Goal: Transaction & Acquisition: Book appointment/travel/reservation

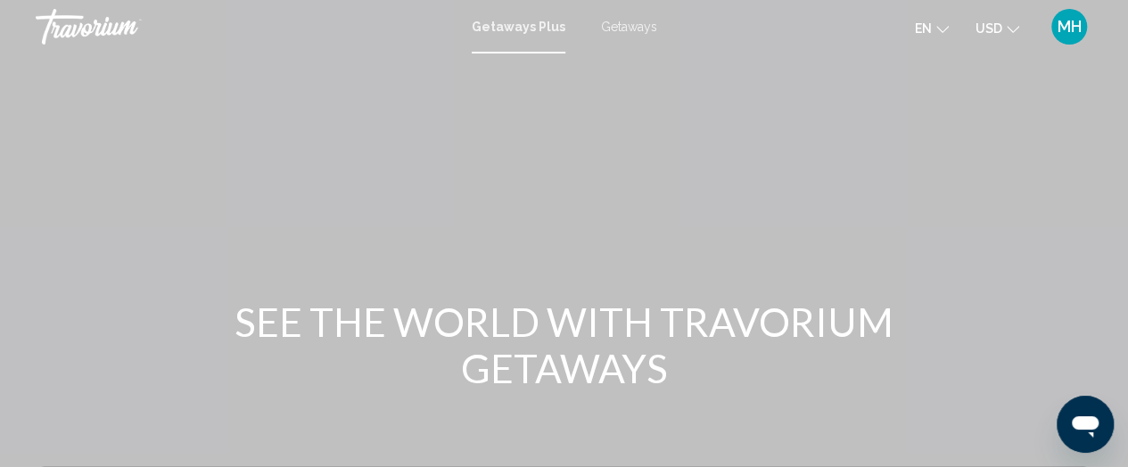
click at [1003, 31] on button "USD USD ($) MXN (Mex$) CAD (Can$) GBP (£) EUR (€) AUD (A$) NZD (NZ$) CNY (CN¥)" at bounding box center [997, 28] width 44 height 26
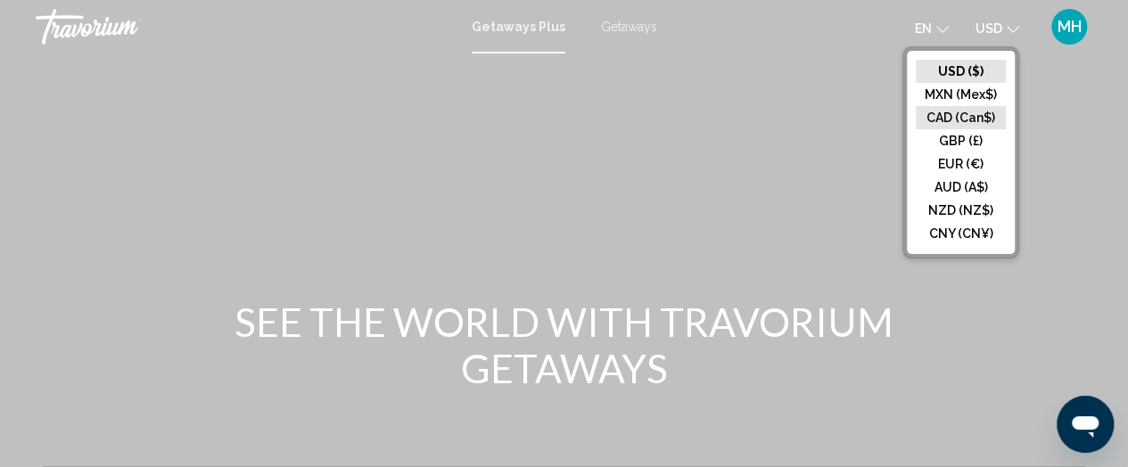
click at [963, 116] on button "CAD (Can$)" at bounding box center [961, 117] width 90 height 23
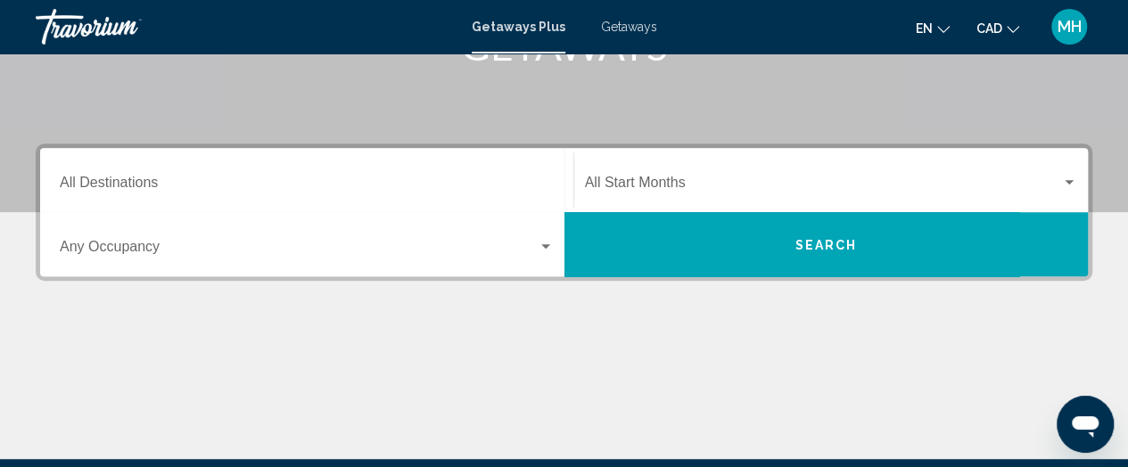
scroll to position [270, 0]
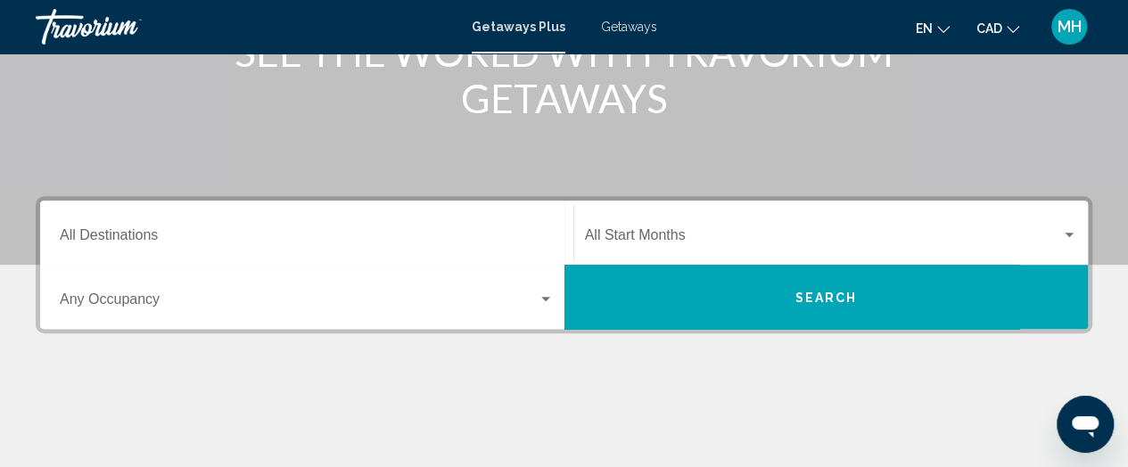
click at [387, 228] on div "Destination All Destinations" at bounding box center [307, 233] width 494 height 56
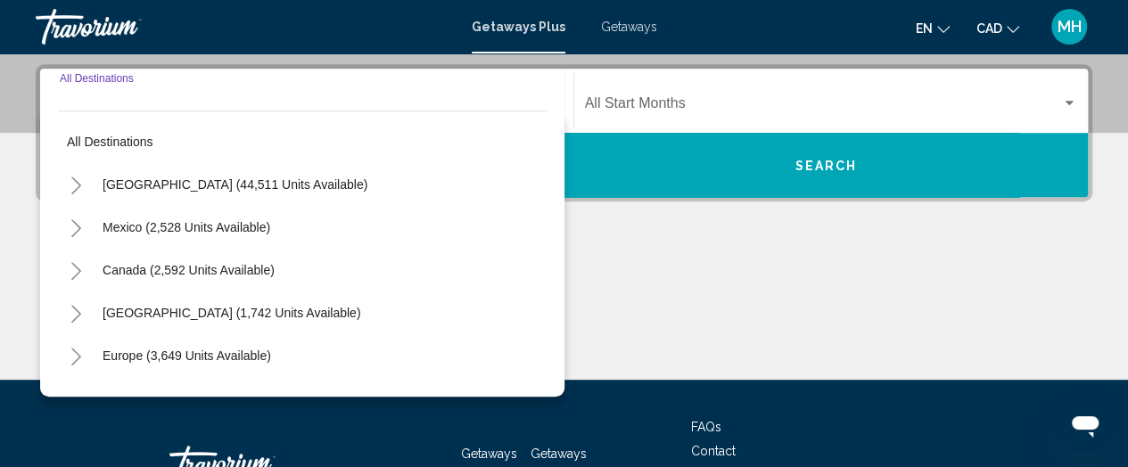
scroll to position [408, 0]
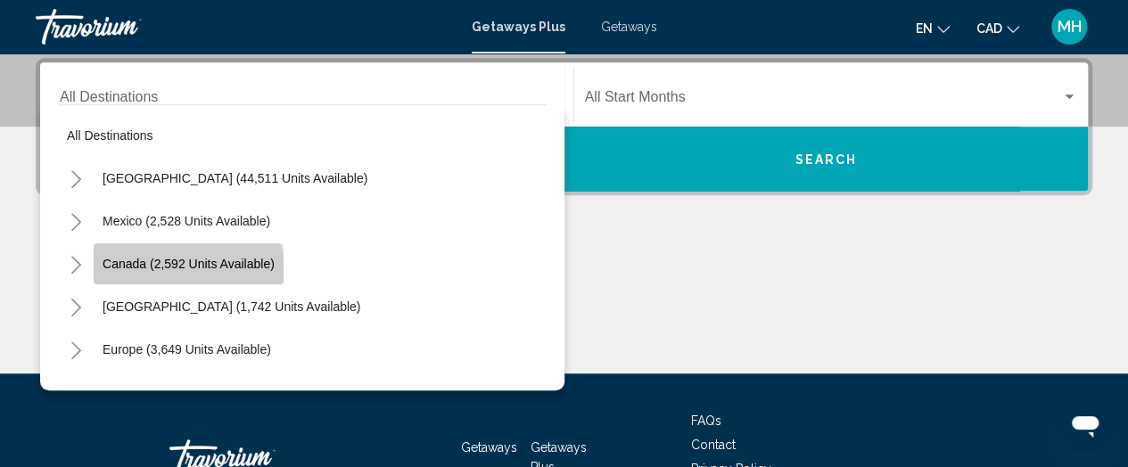
click at [180, 271] on button "Canada (2,592 units available)" at bounding box center [189, 263] width 190 height 41
type input "**********"
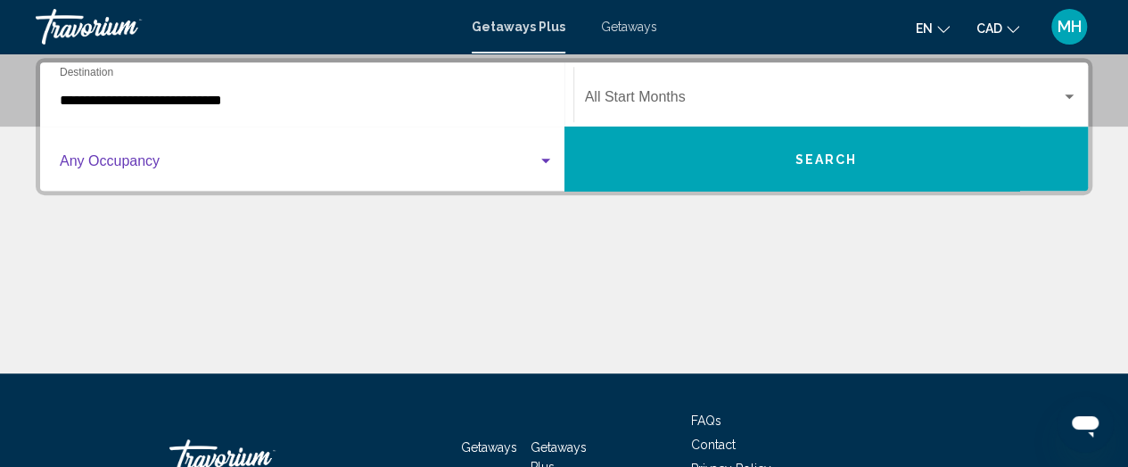
click at [508, 165] on span "Search widget" at bounding box center [299, 165] width 478 height 16
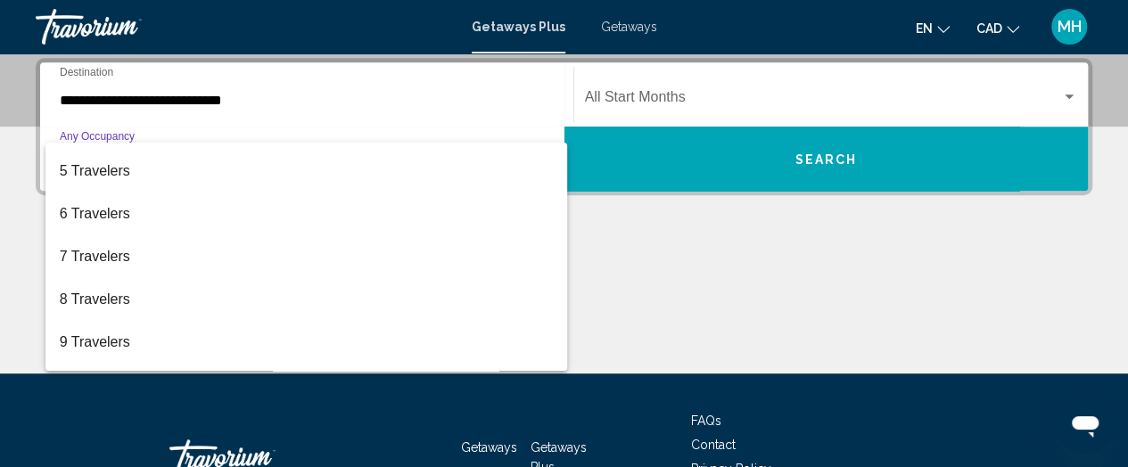
scroll to position [200, 0]
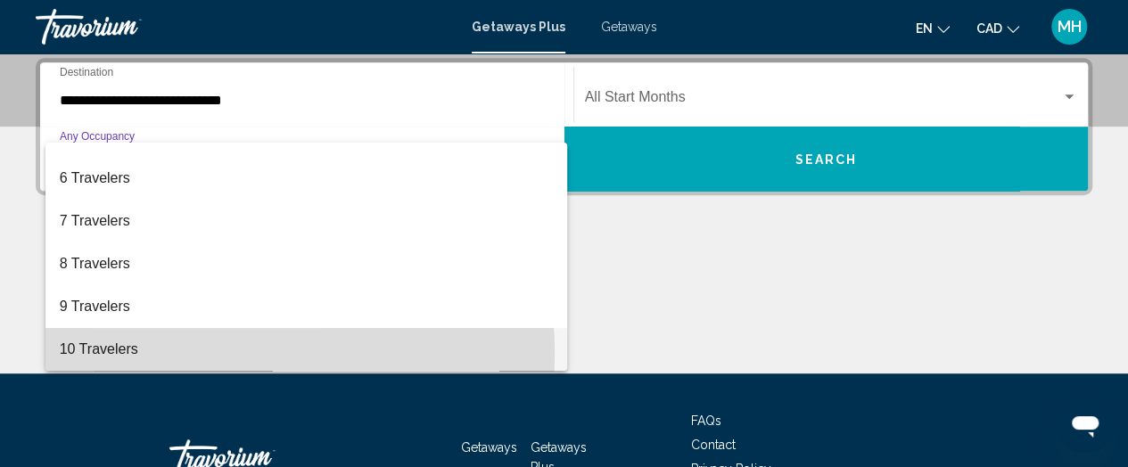
click at [210, 352] on span "10 Travelers" at bounding box center [307, 349] width 494 height 43
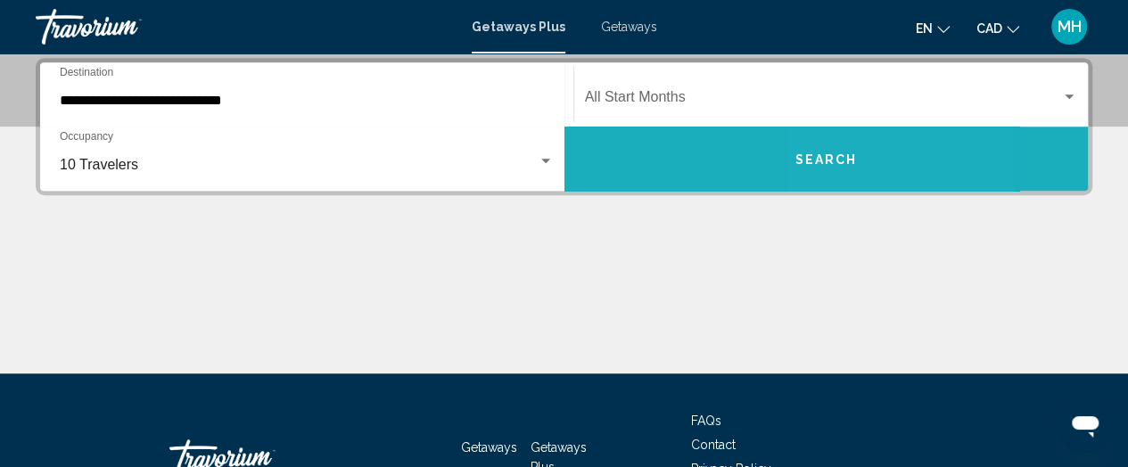
click at [839, 147] on button "Search" at bounding box center [826, 159] width 524 height 64
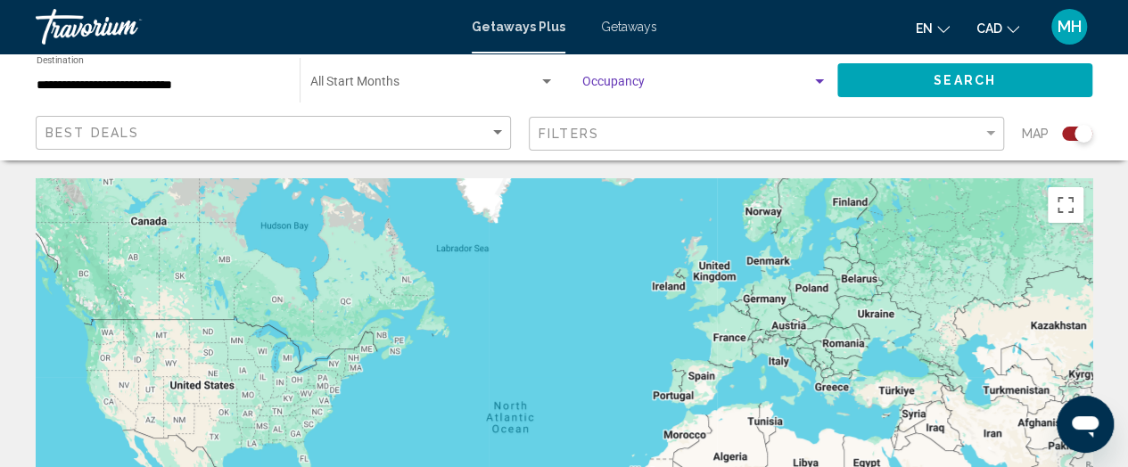
click at [651, 79] on span "Search widget" at bounding box center [696, 85] width 229 height 14
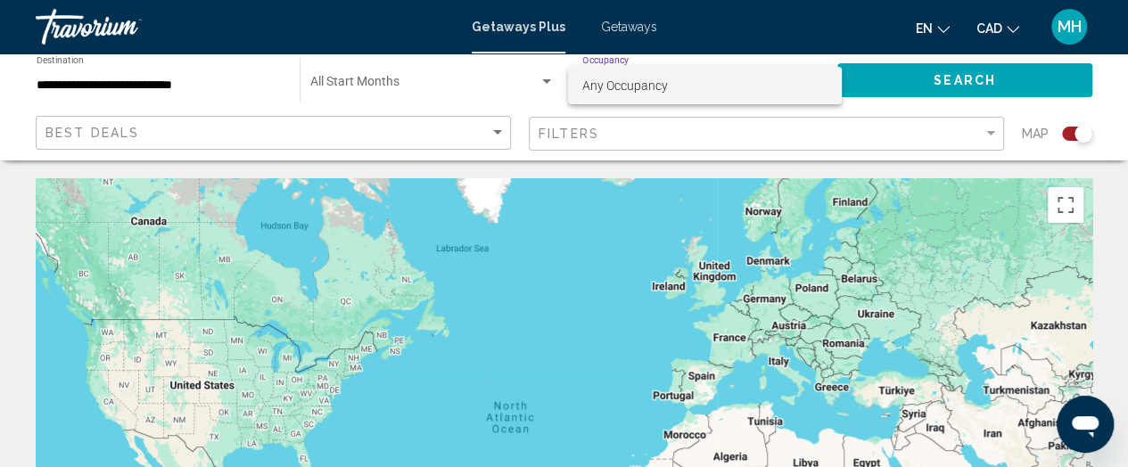
click at [610, 32] on div at bounding box center [564, 233] width 1128 height 467
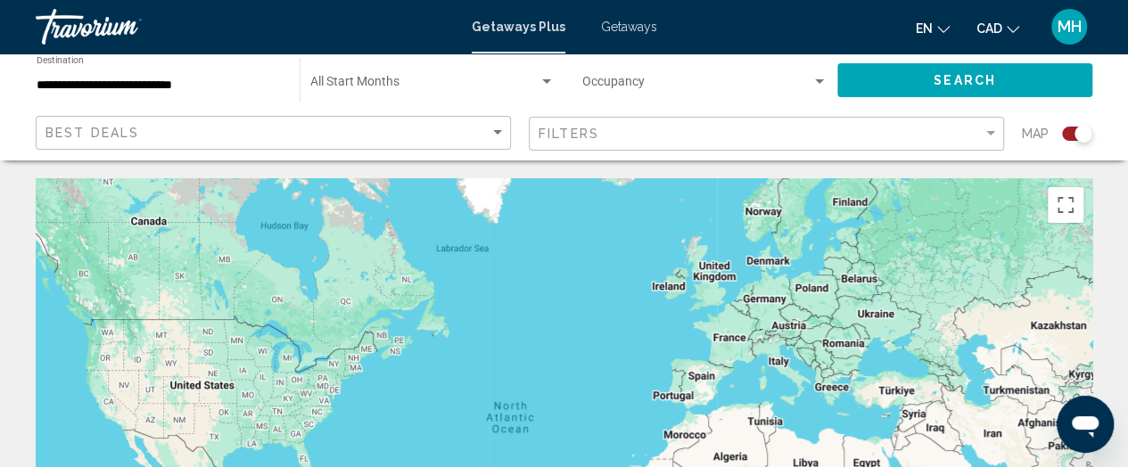
click at [588, 21] on li "Getaways" at bounding box center [620, 27] width 74 height 14
click at [621, 21] on span "Getaways" at bounding box center [629, 27] width 56 height 14
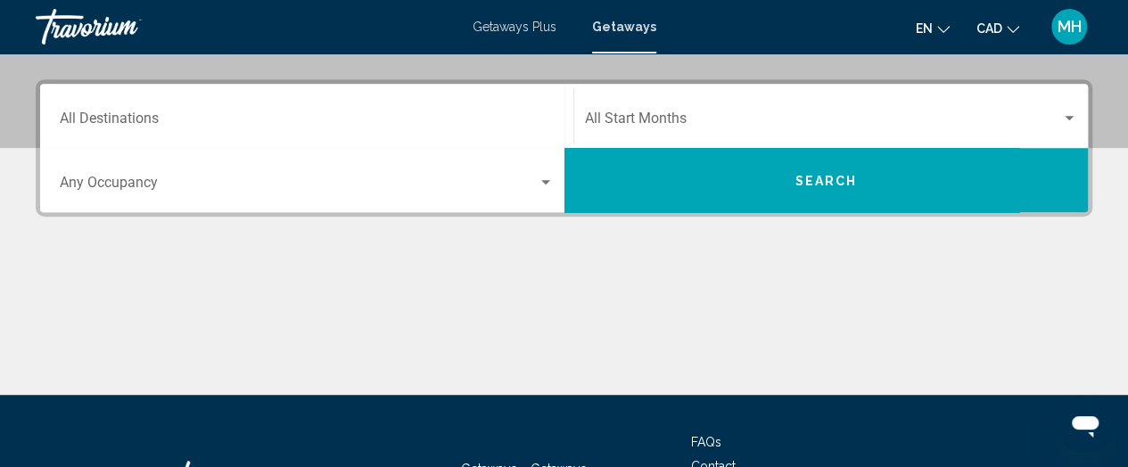
scroll to position [385, 0]
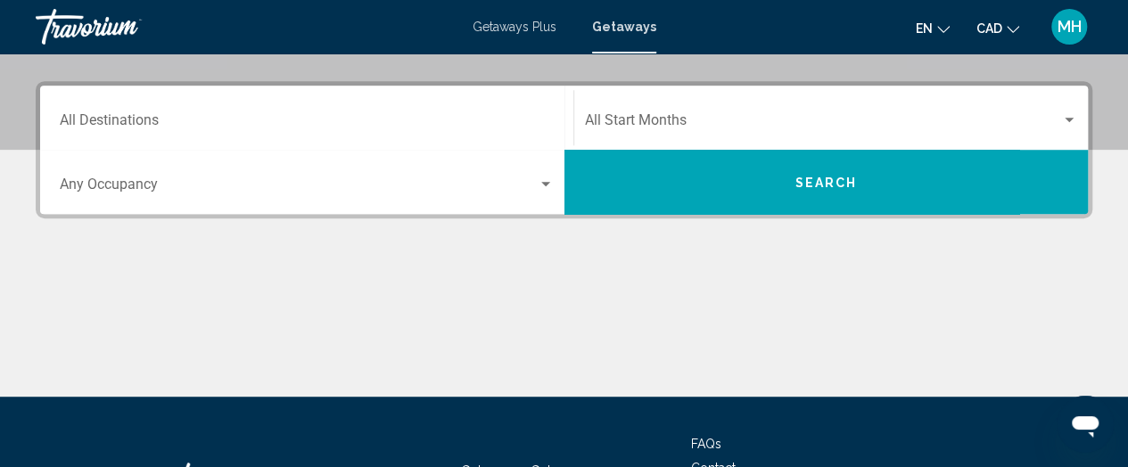
click at [501, 94] on div "Destination All Destinations" at bounding box center [307, 118] width 494 height 56
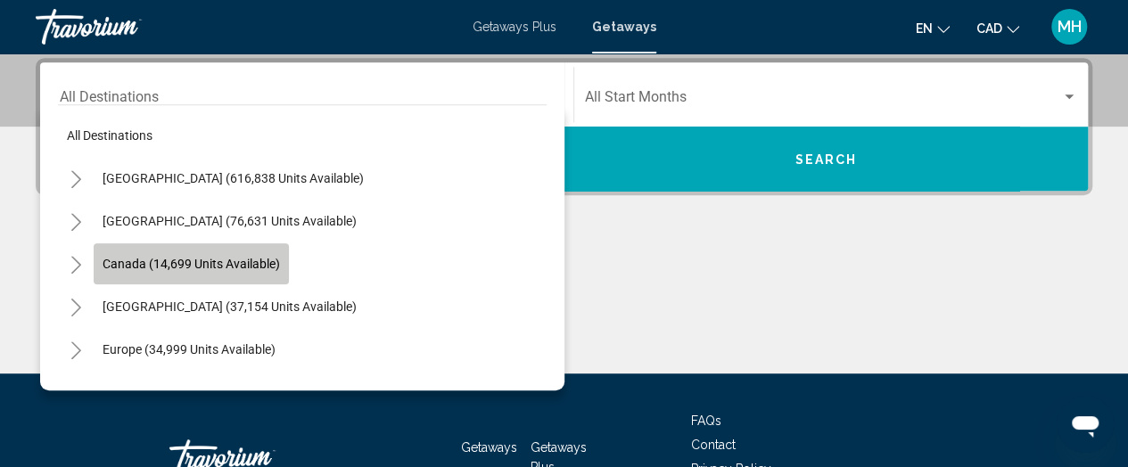
click at [252, 260] on span "Canada (14,699 units available)" at bounding box center [191, 264] width 177 height 14
type input "**********"
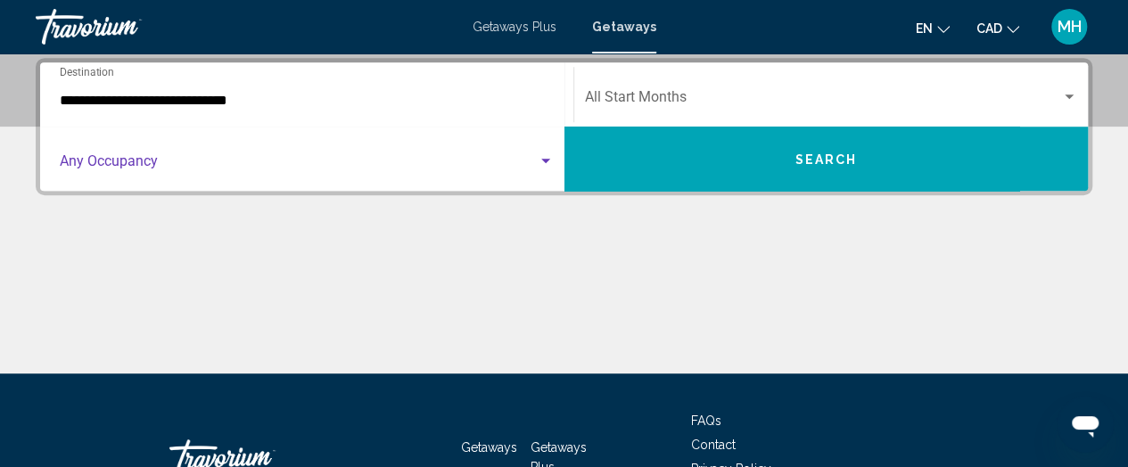
click at [342, 169] on span "Search widget" at bounding box center [299, 165] width 478 height 16
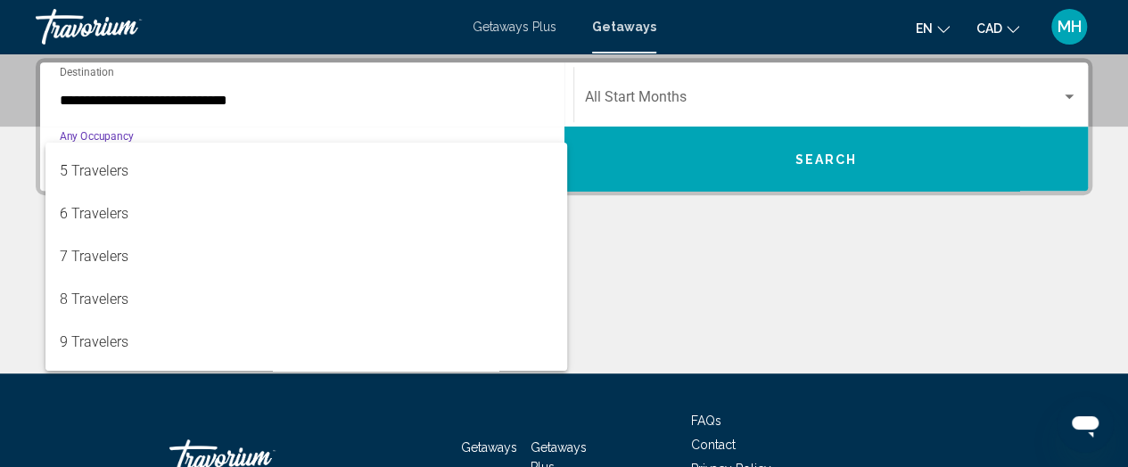
scroll to position [200, 0]
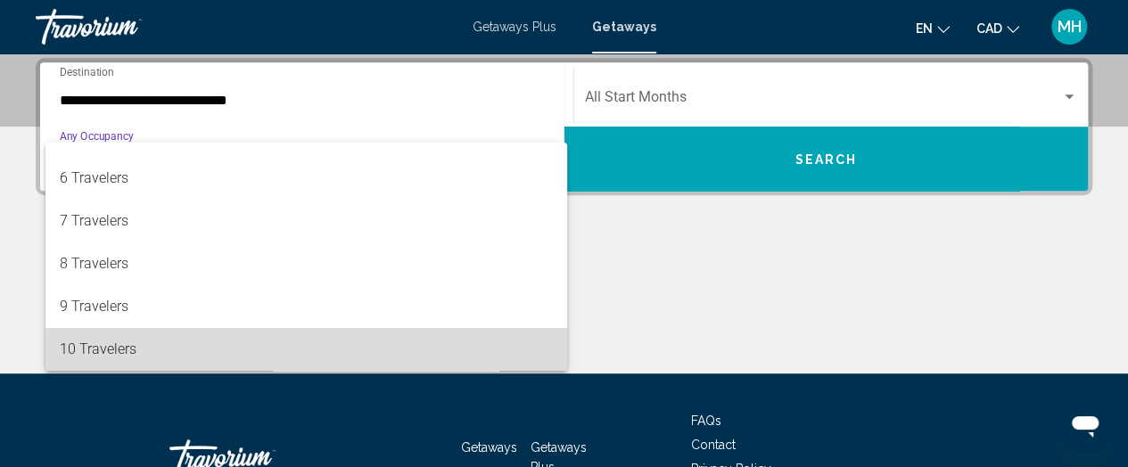
click at [369, 350] on span "10 Travelers" at bounding box center [307, 349] width 494 height 43
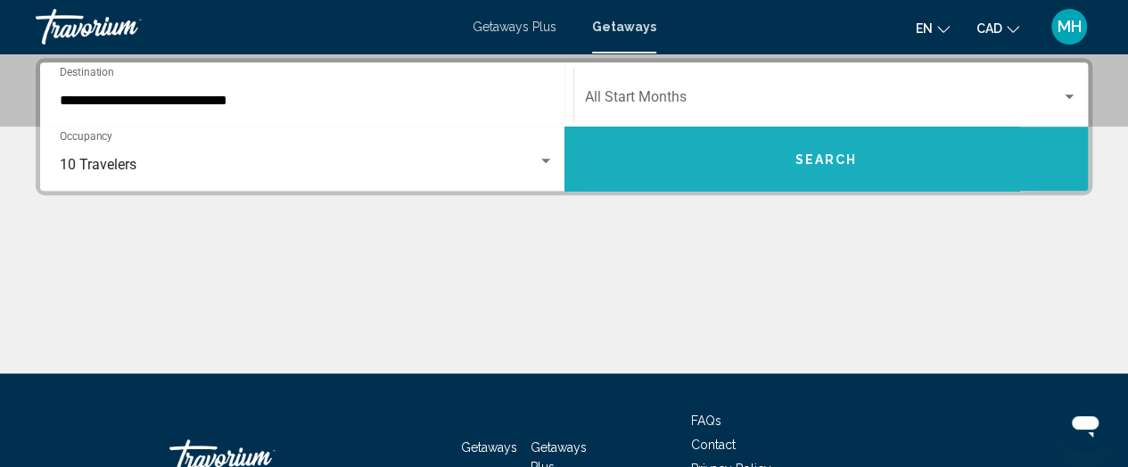
click at [724, 182] on button "Search" at bounding box center [826, 159] width 524 height 64
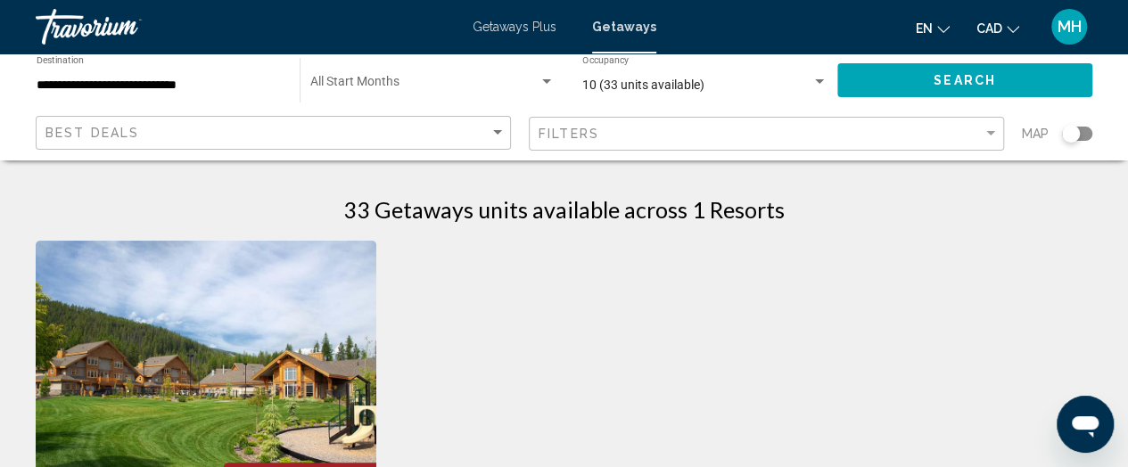
click at [1086, 134] on div "Search widget" at bounding box center [1077, 134] width 30 height 14
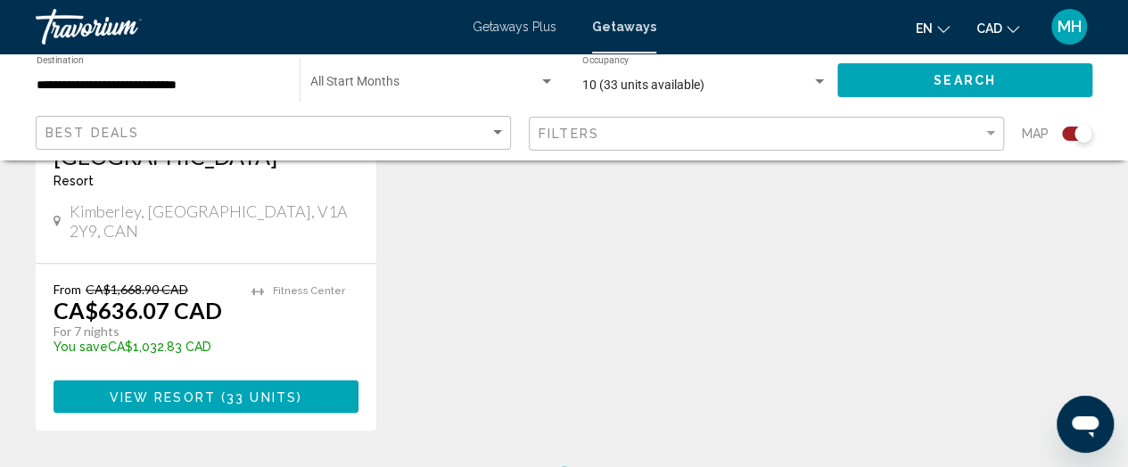
scroll to position [986, 0]
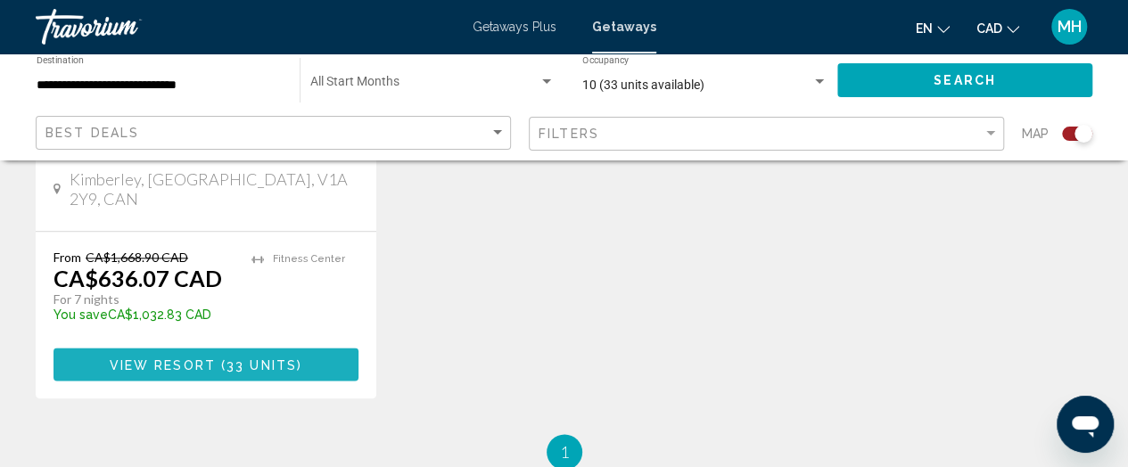
click at [283, 362] on span "View Resort ( 33 units )" at bounding box center [206, 364] width 193 height 14
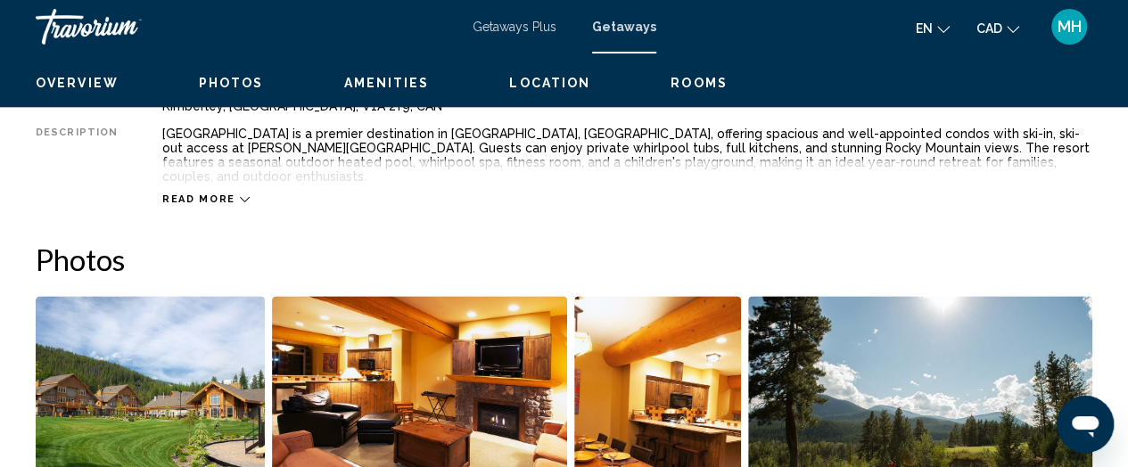
scroll to position [243, 0]
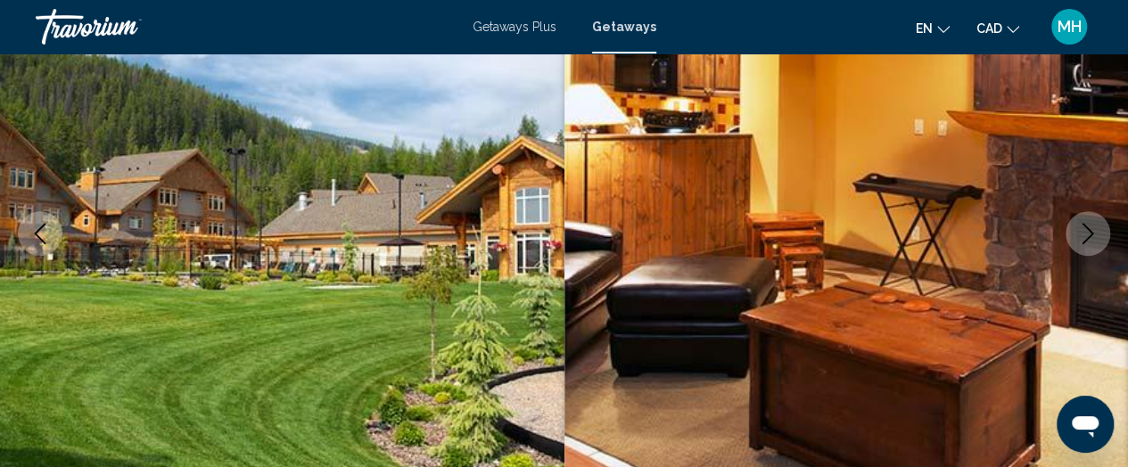
click at [1090, 230] on icon "Next image" at bounding box center [1088, 233] width 12 height 21
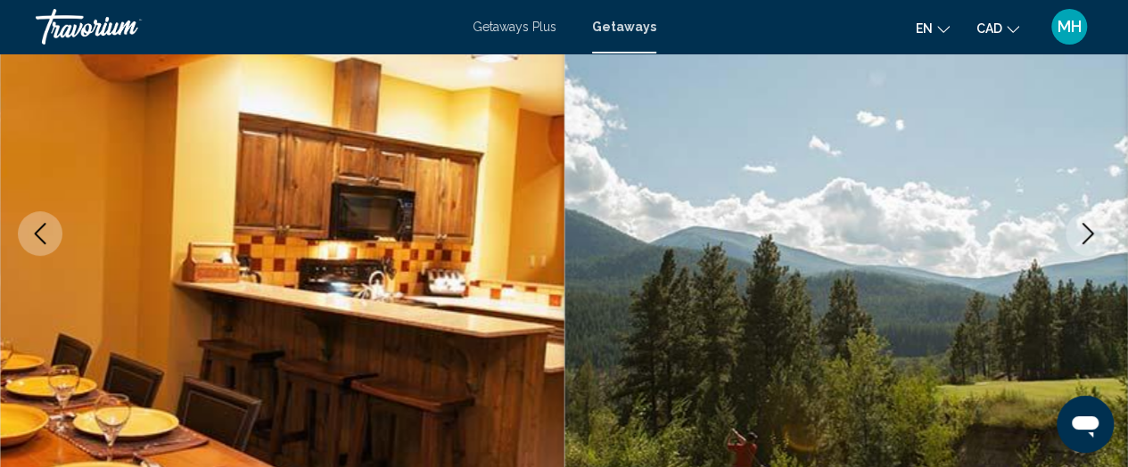
click at [1090, 230] on icon "Next image" at bounding box center [1088, 233] width 12 height 21
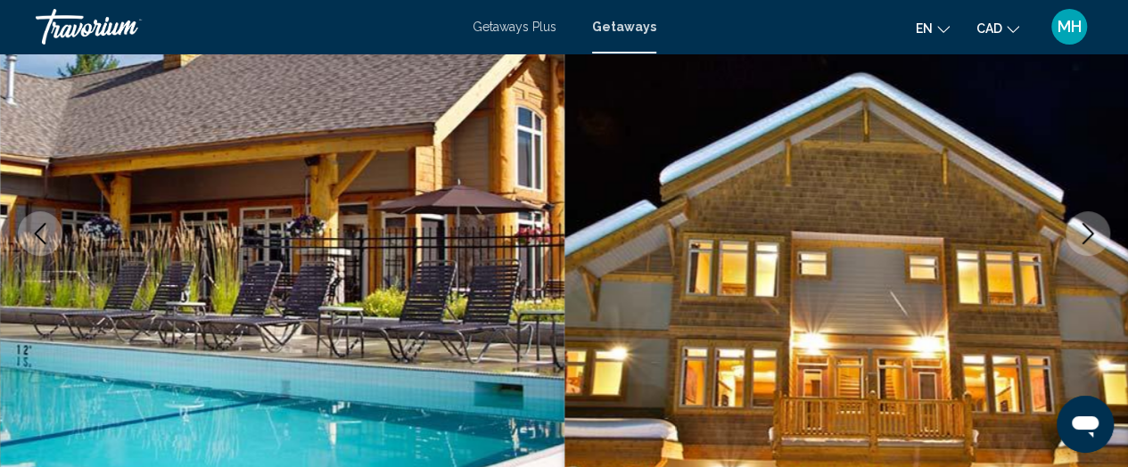
click at [1090, 230] on icon "Next image" at bounding box center [1088, 233] width 12 height 21
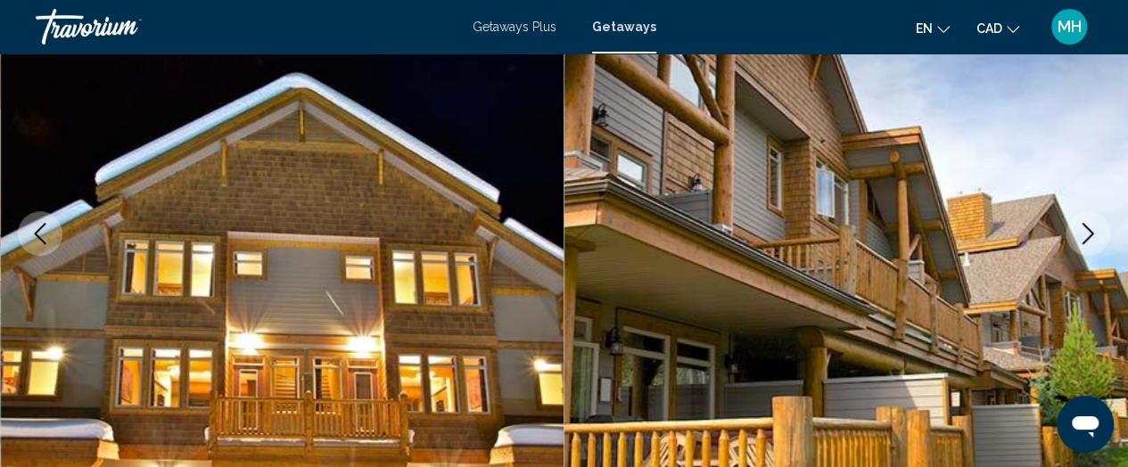
click at [1090, 230] on icon "Next image" at bounding box center [1088, 233] width 12 height 21
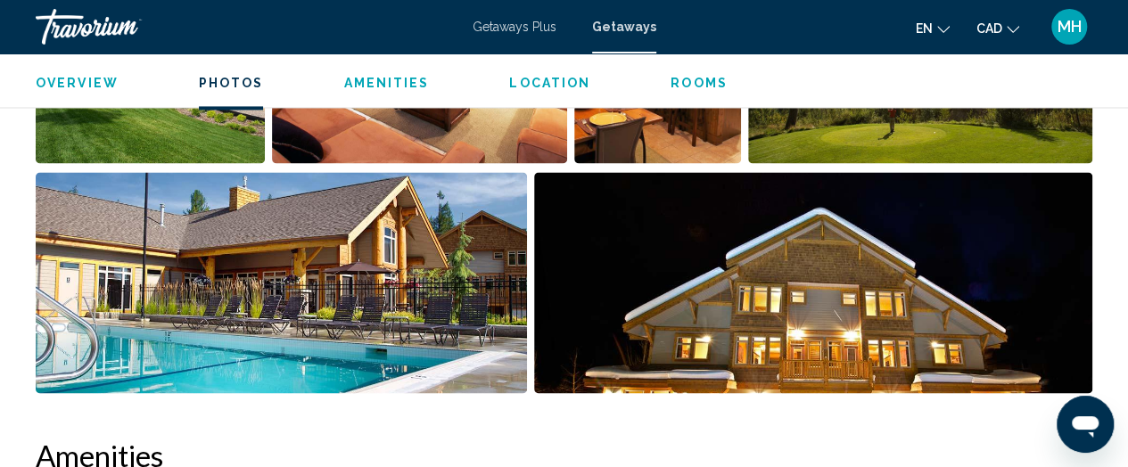
scroll to position [1298, 0]
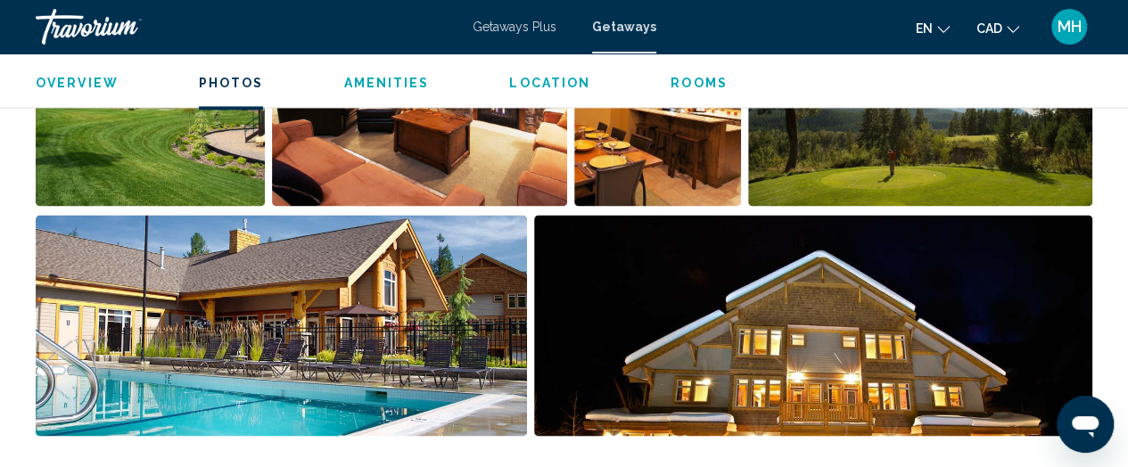
click at [757, 319] on img "Open full-screen image slider" at bounding box center [813, 325] width 558 height 221
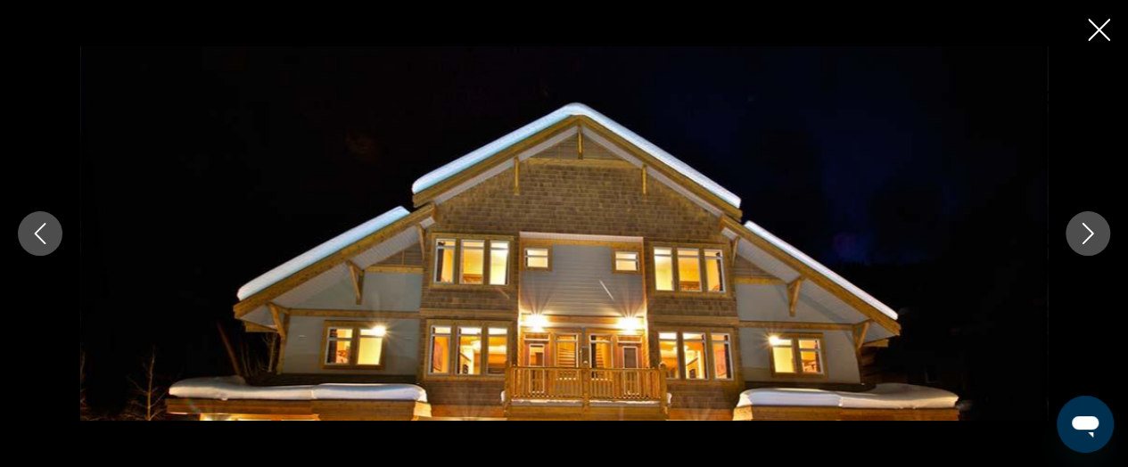
click at [1097, 242] on icon "Next image" at bounding box center [1087, 233] width 21 height 21
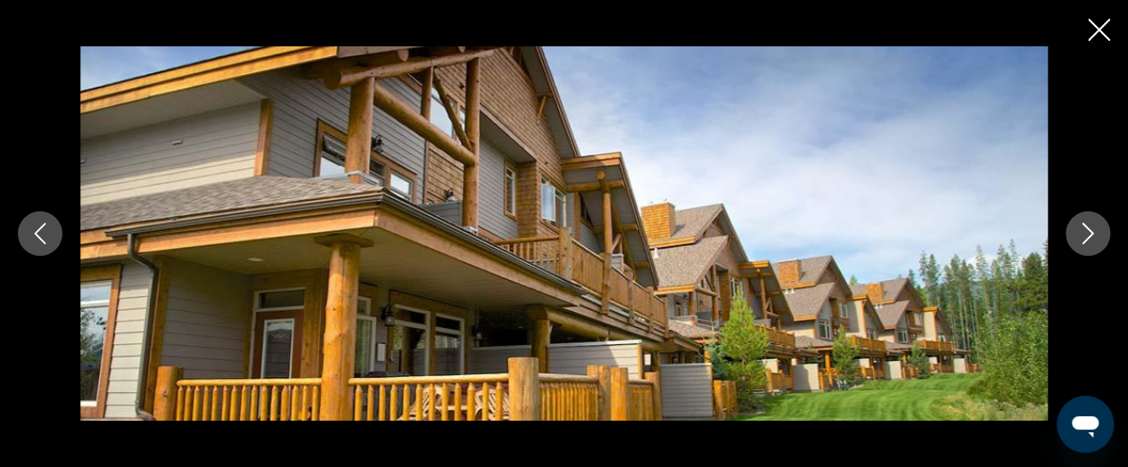
click at [1097, 242] on icon "Next image" at bounding box center [1087, 233] width 21 height 21
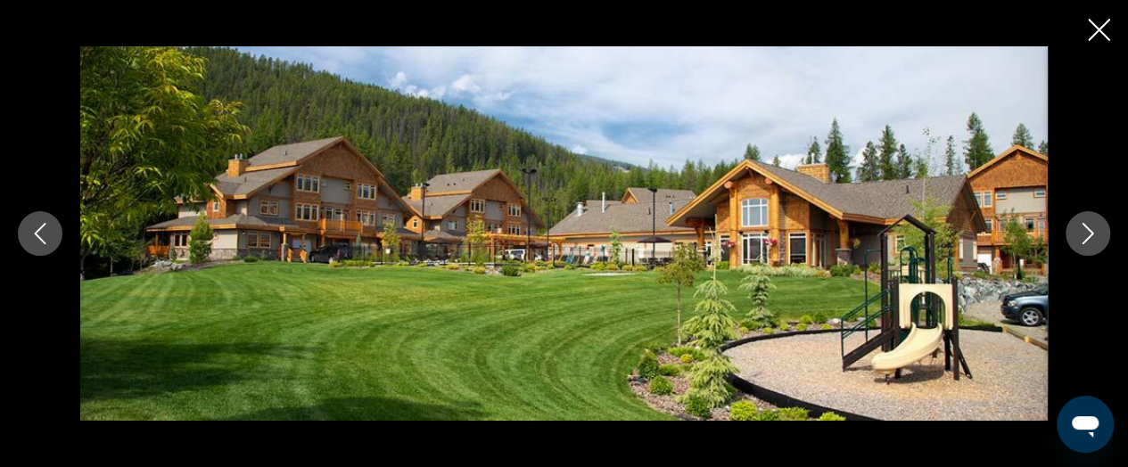
click at [1097, 242] on icon "Next image" at bounding box center [1087, 233] width 21 height 21
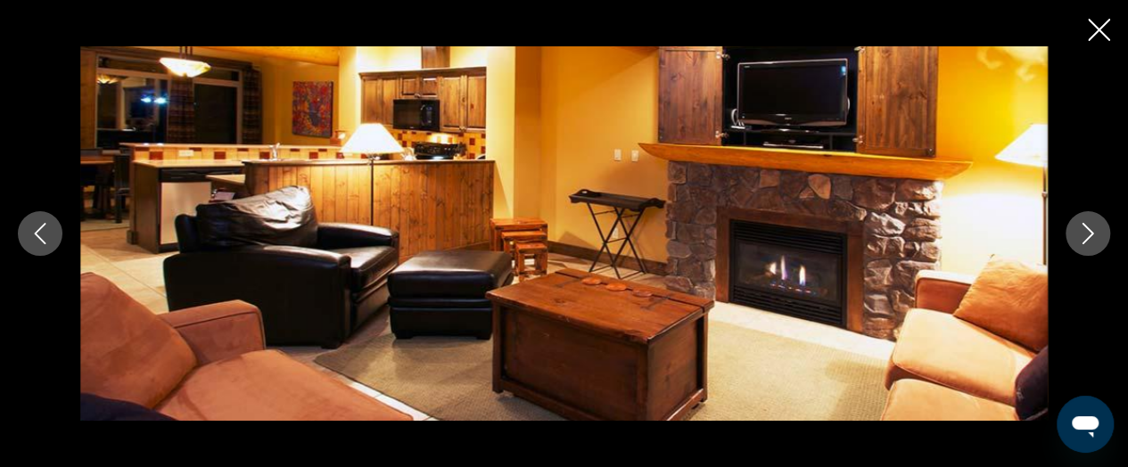
click at [1097, 242] on icon "Next image" at bounding box center [1087, 233] width 21 height 21
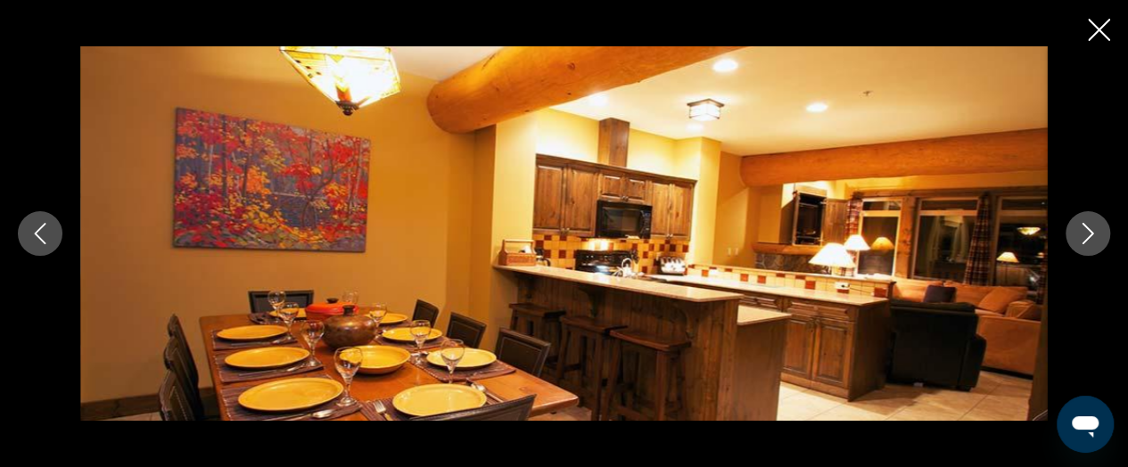
click at [1099, 27] on icon "Close slideshow" at bounding box center [1099, 30] width 22 height 22
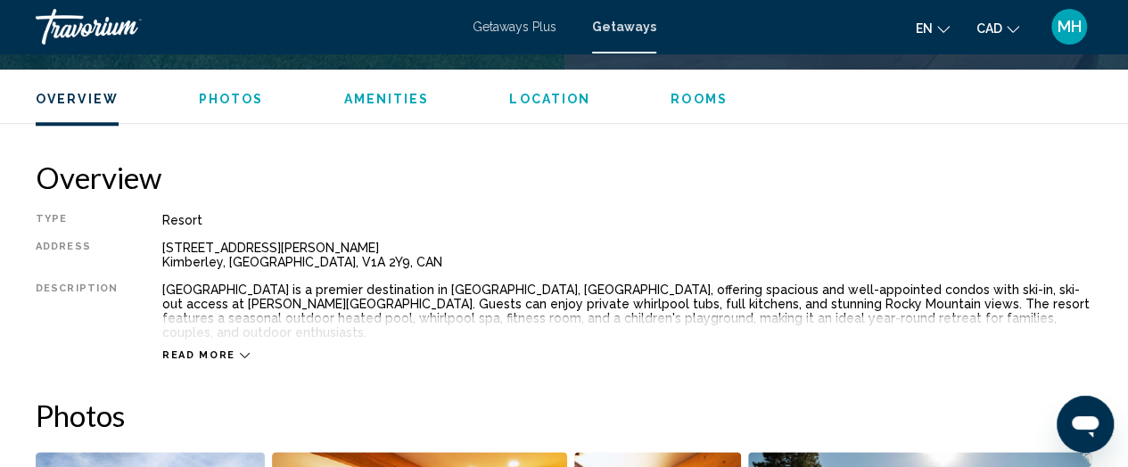
scroll to position [814, 0]
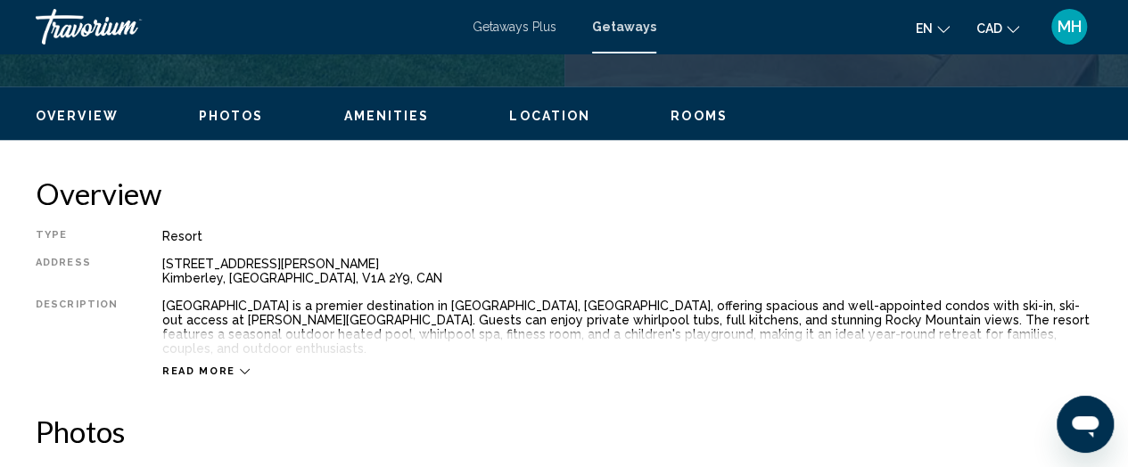
click at [353, 264] on div "[STREET_ADDRESS][PERSON_NAME]" at bounding box center [627, 271] width 930 height 29
click at [186, 366] on span "Read more" at bounding box center [198, 372] width 73 height 12
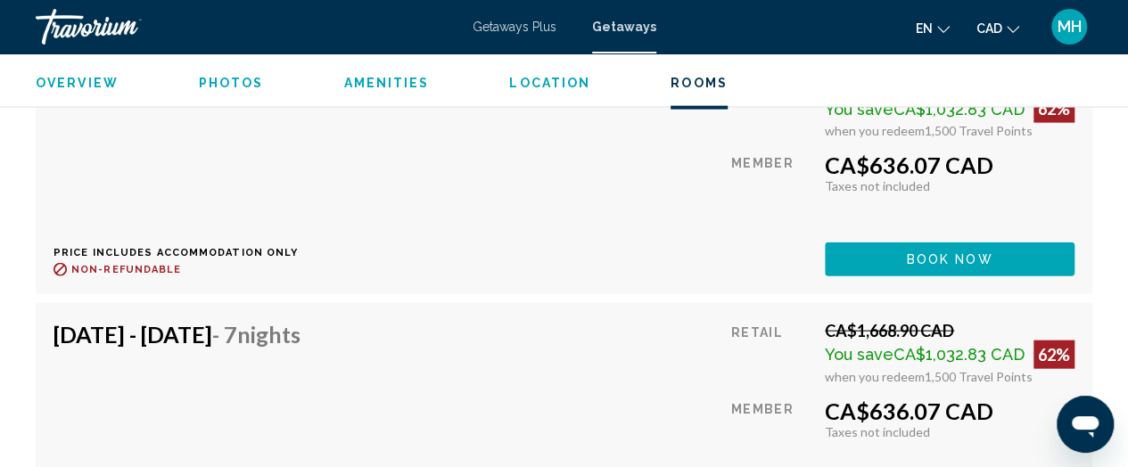
scroll to position [5024, 0]
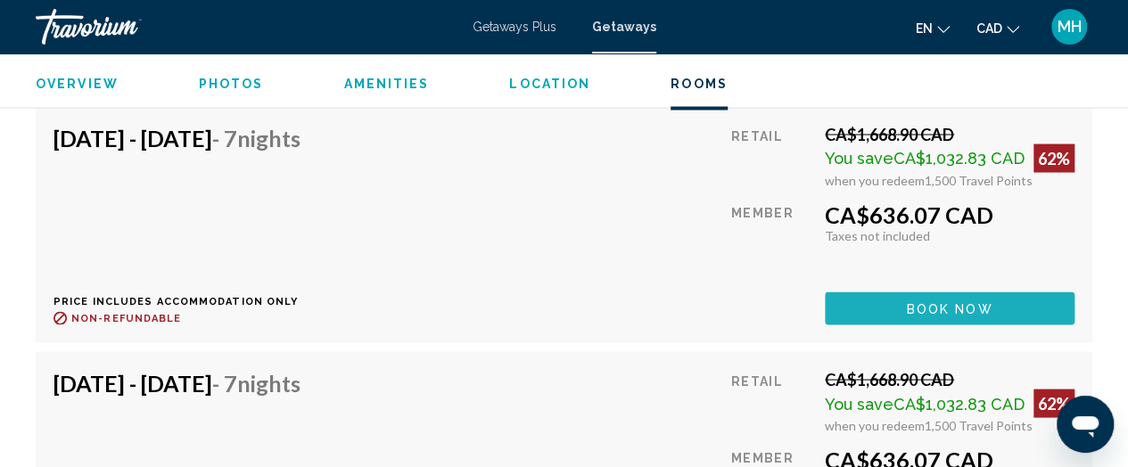
click at [957, 301] on span "Book now" at bounding box center [950, 308] width 86 height 14
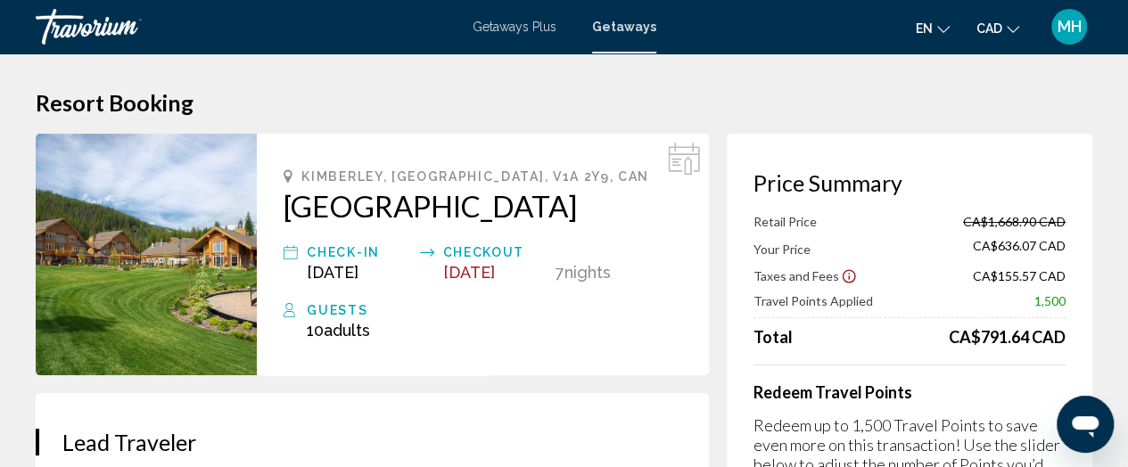
click at [542, 27] on span "Getaways Plus" at bounding box center [515, 27] width 84 height 14
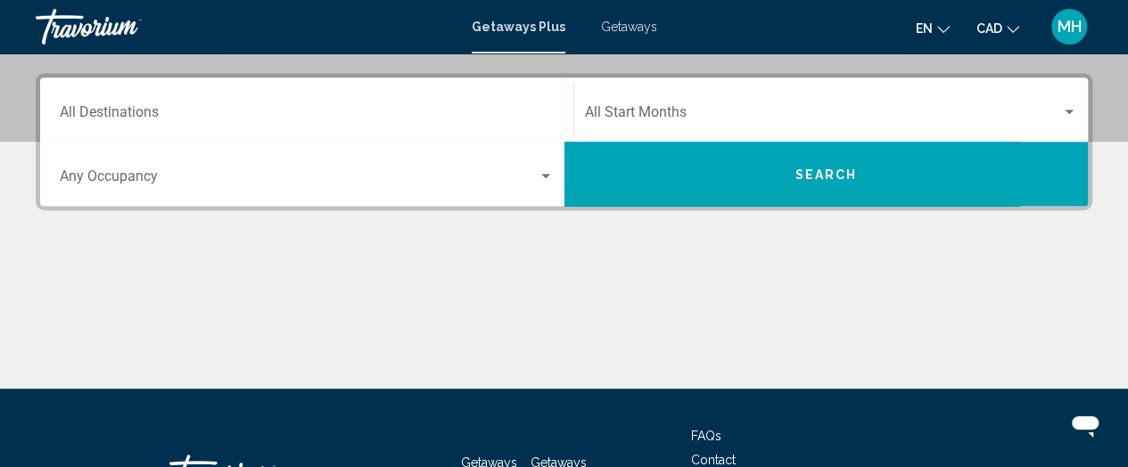
scroll to position [398, 0]
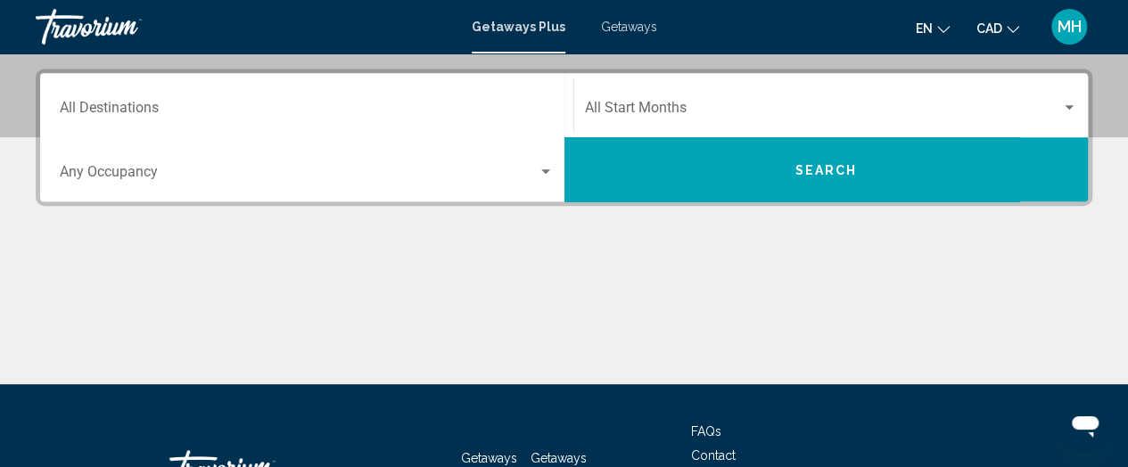
click at [462, 102] on div "Destination All Destinations" at bounding box center [307, 106] width 494 height 56
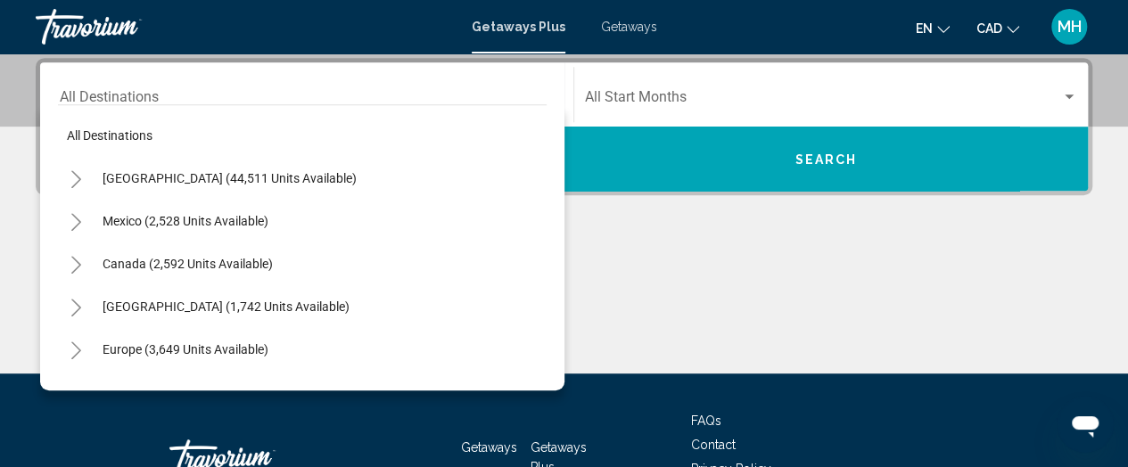
click at [286, 267] on div "Canada (2,592 units available)" at bounding box center [302, 264] width 489 height 43
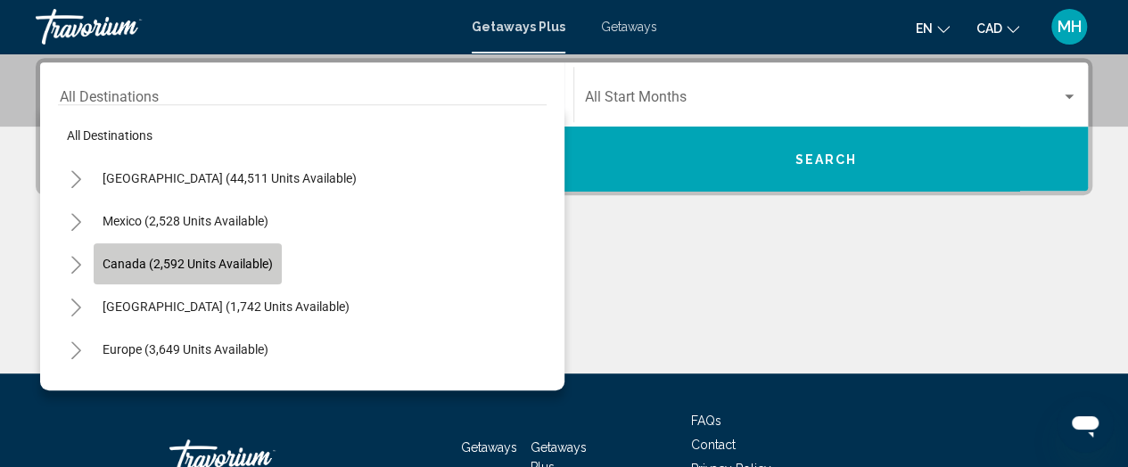
click at [243, 264] on span "Canada (2,592 units available)" at bounding box center [188, 264] width 170 height 14
type input "**********"
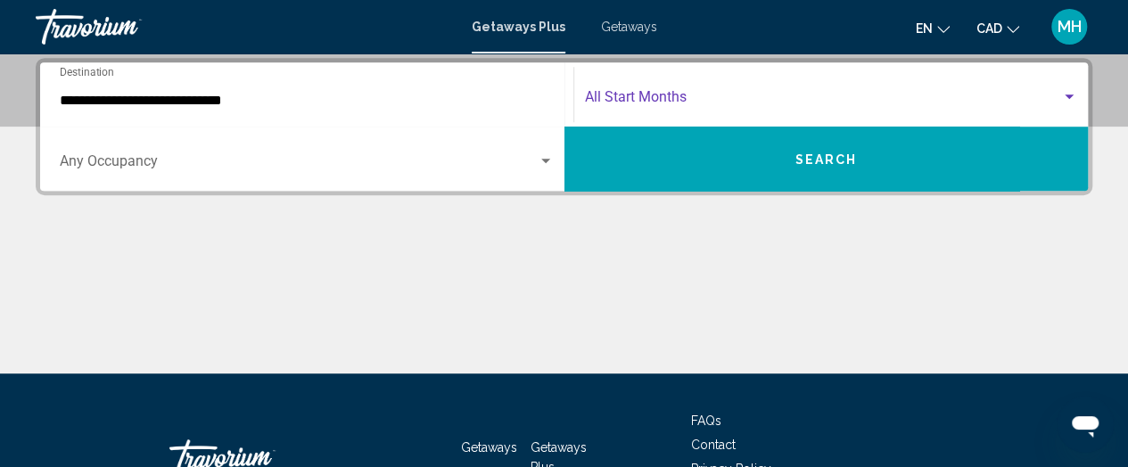
click at [644, 96] on span "Search widget" at bounding box center [823, 101] width 477 height 16
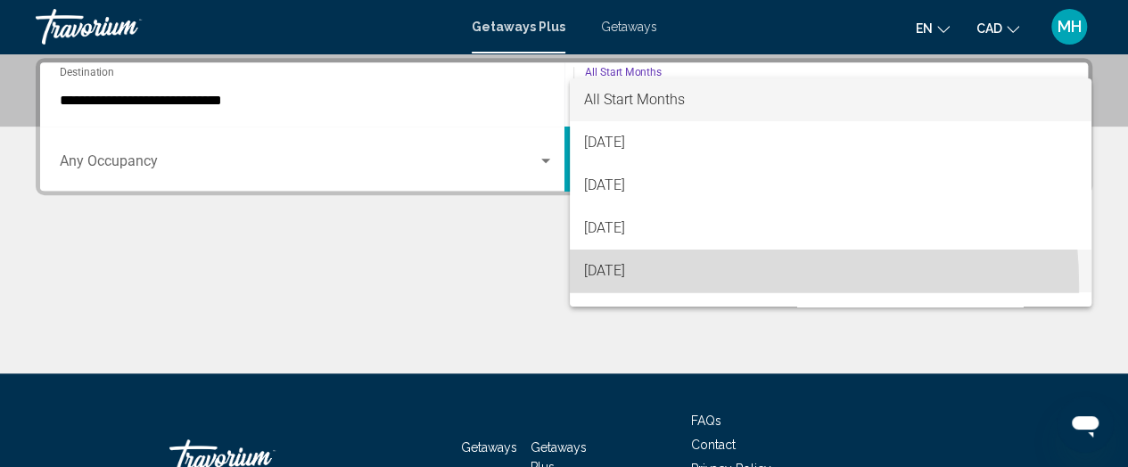
click at [639, 287] on span "[DATE]" at bounding box center [830, 271] width 493 height 43
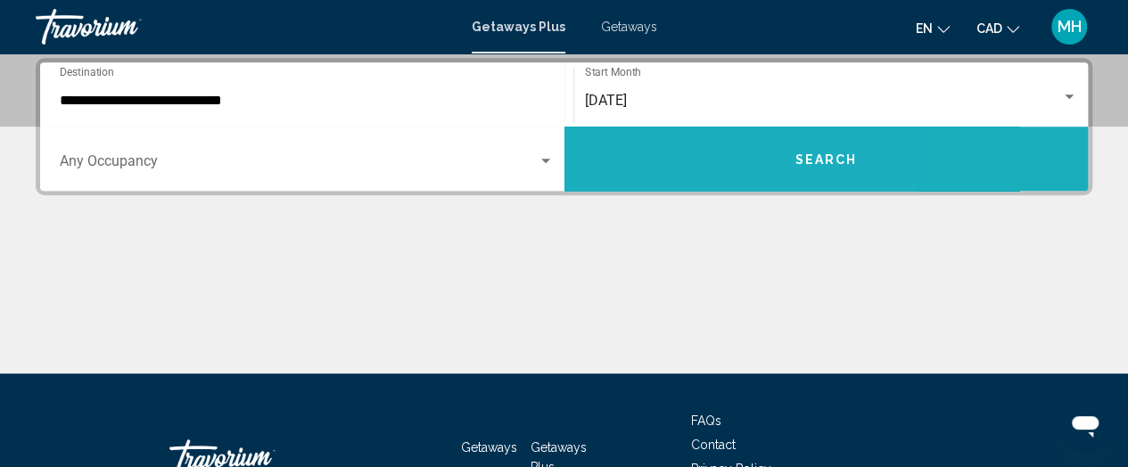
click at [663, 165] on button "Search" at bounding box center [826, 159] width 524 height 64
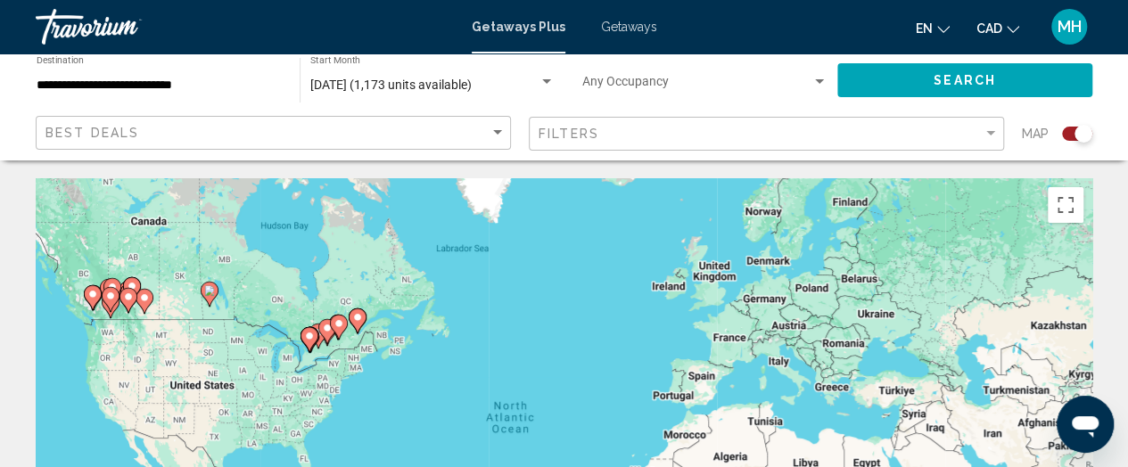
click at [89, 259] on div "To activate drag with keyboard, press Alt + Enter. Once in keyboard drag state,…" at bounding box center [564, 445] width 1057 height 535
click at [128, 262] on div "To activate drag with keyboard, press Alt + Enter. Once in keyboard drag state,…" at bounding box center [564, 445] width 1057 height 535
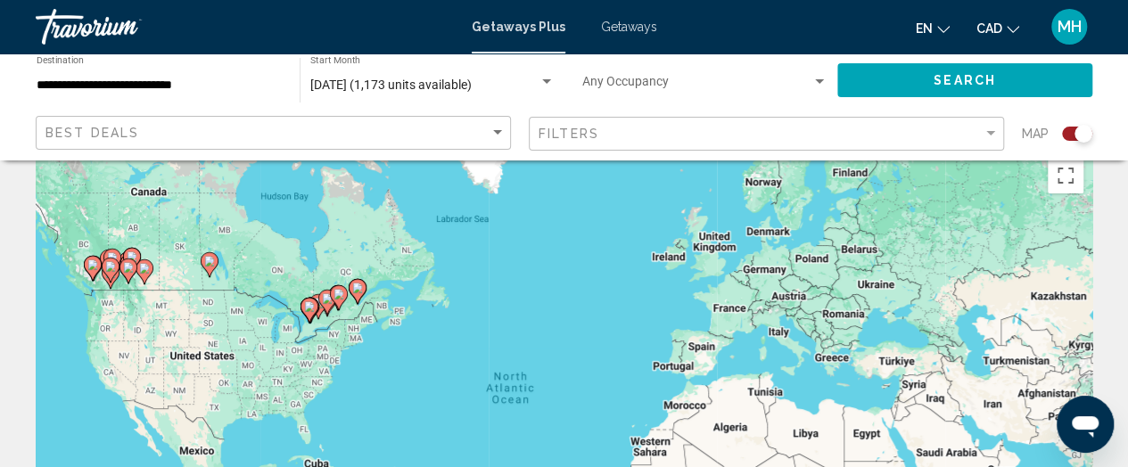
scroll to position [14, 0]
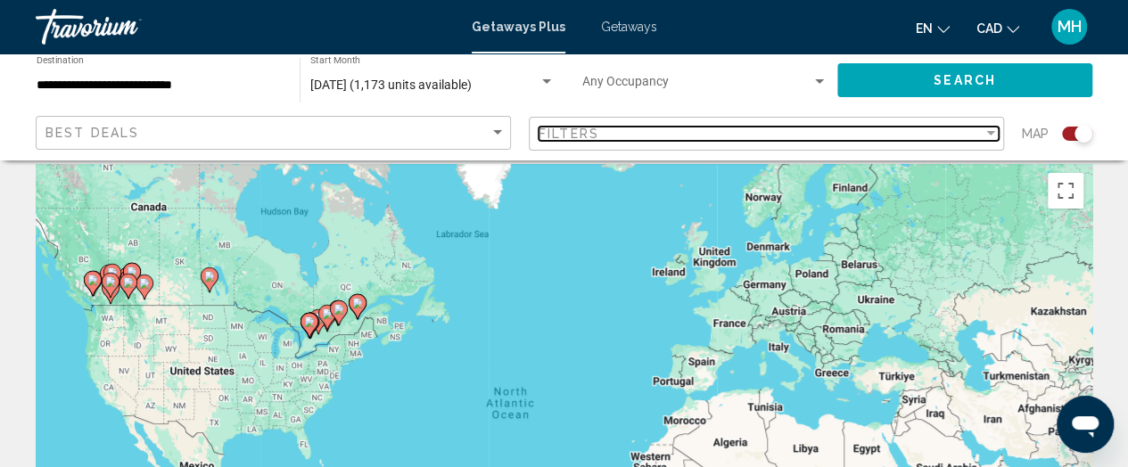
click at [864, 137] on div "Filters" at bounding box center [761, 134] width 444 height 14
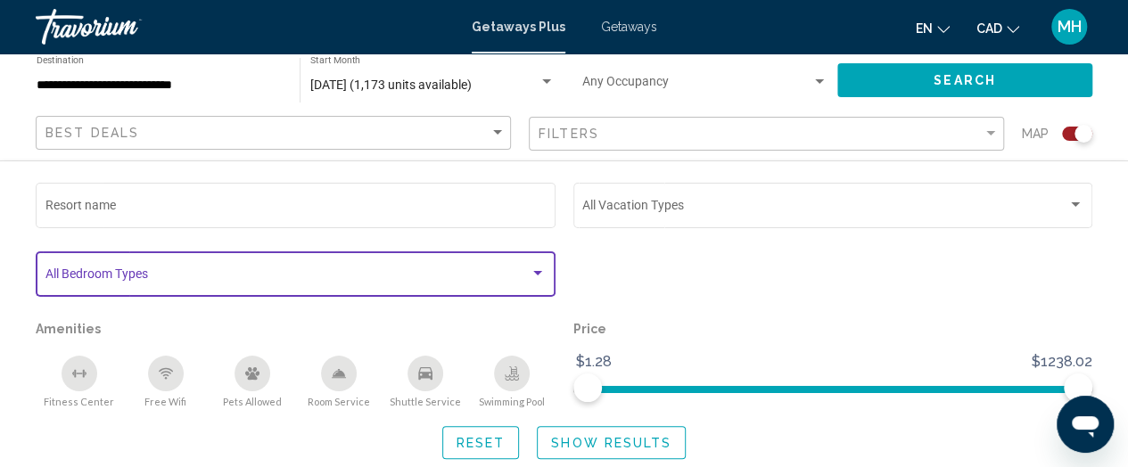
click at [535, 269] on div "Search widget" at bounding box center [538, 274] width 16 height 14
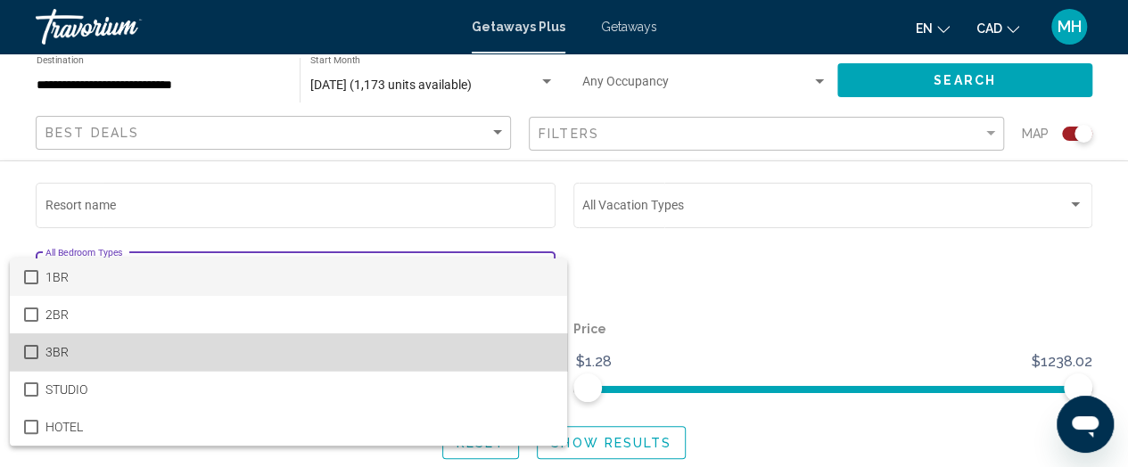
click at [325, 350] on span "3BR" at bounding box center [298, 351] width 507 height 37
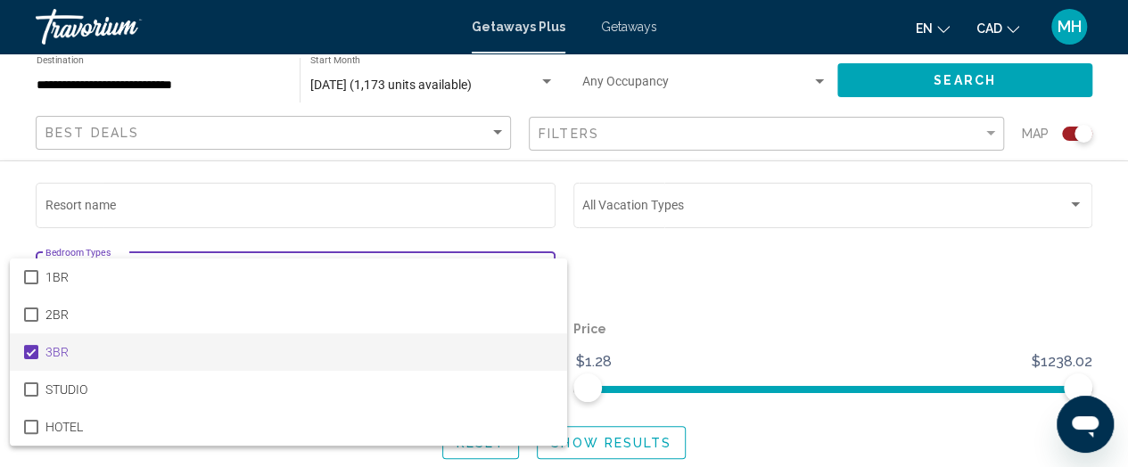
click at [667, 256] on div at bounding box center [564, 233] width 1128 height 467
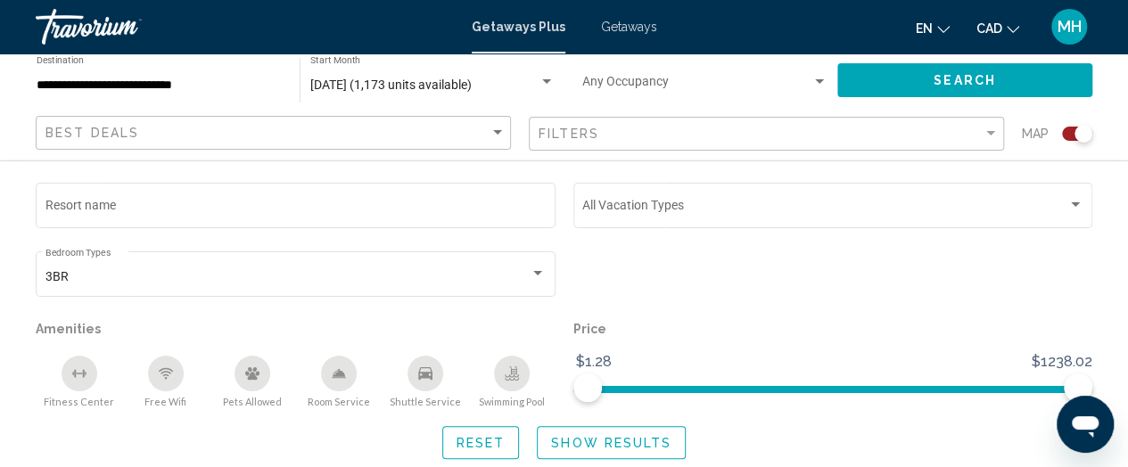
click at [525, 379] on div "Swimming Pool" at bounding box center [512, 374] width 36 height 36
click at [515, 372] on icon "Swimming Pool" at bounding box center [512, 370] width 7 height 9
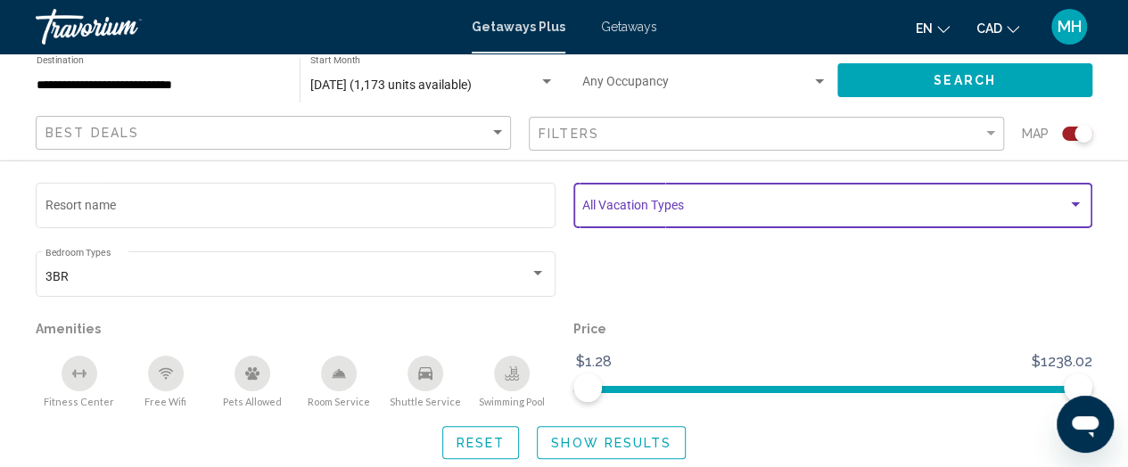
click at [868, 212] on span "Search widget" at bounding box center [824, 209] width 485 height 14
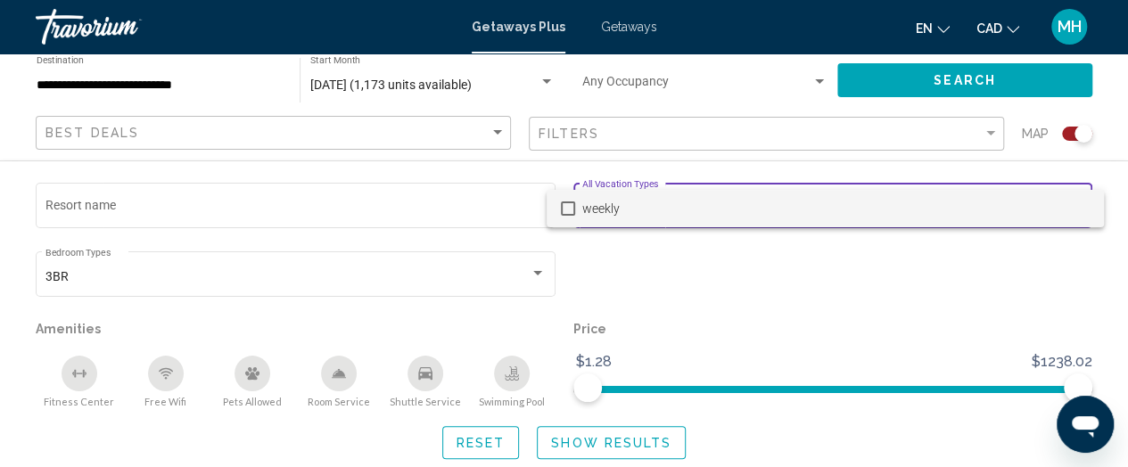
click at [804, 277] on div at bounding box center [564, 233] width 1128 height 467
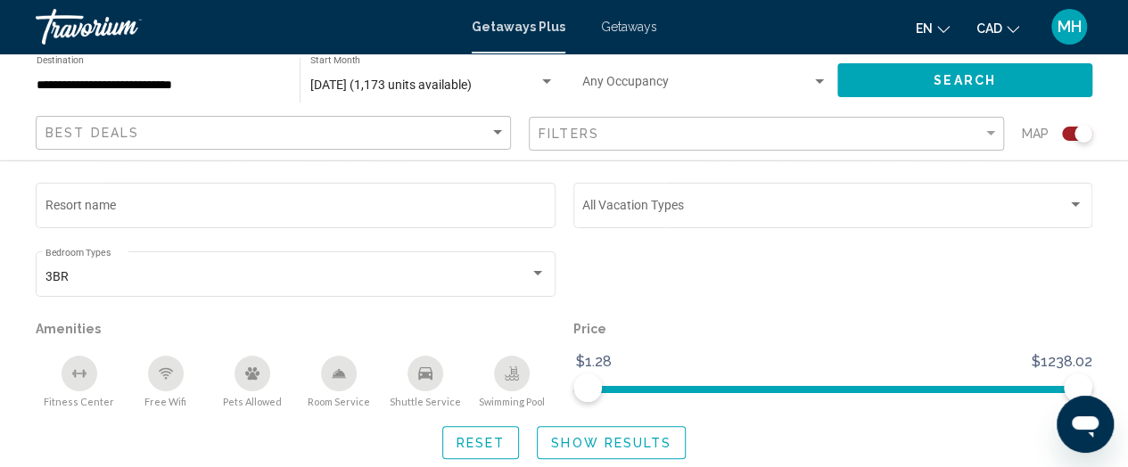
scroll to position [257, 0]
click at [598, 433] on button "Show Results" at bounding box center [611, 442] width 149 height 33
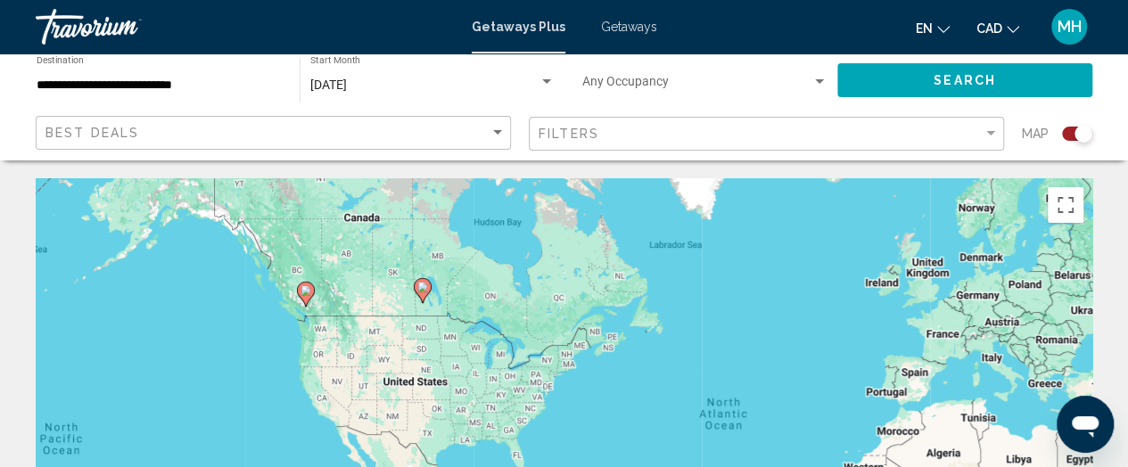
drag, startPoint x: 153, startPoint y: 407, endPoint x: 433, endPoint y: 386, distance: 280.7
click at [433, 386] on div "To activate drag with keyboard, press Alt + Enter. Once in keyboard drag state,…" at bounding box center [564, 445] width 1057 height 535
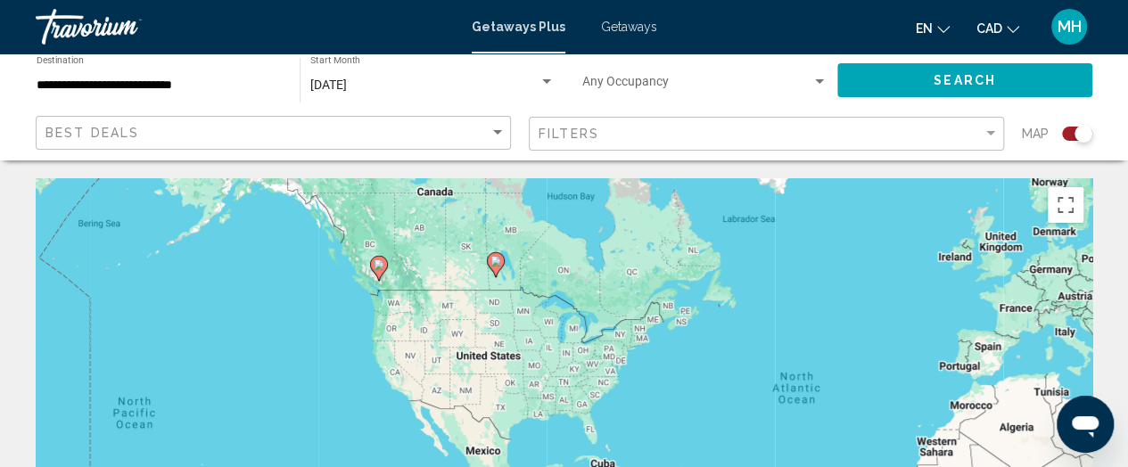
click at [378, 273] on icon "Main content" at bounding box center [378, 268] width 16 height 23
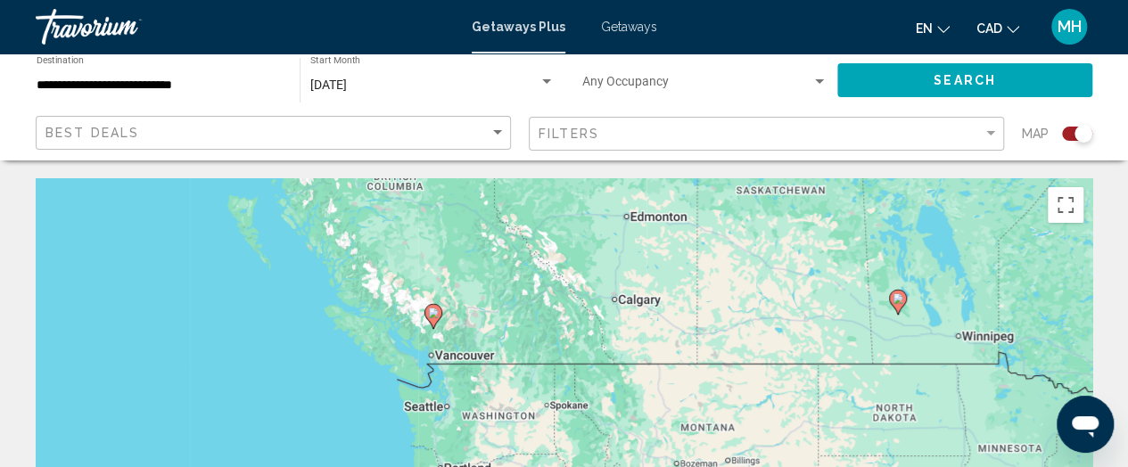
drag, startPoint x: 569, startPoint y: 342, endPoint x: 431, endPoint y: 200, distance: 198.6
click at [431, 200] on div "To activate drag with keyboard, press Alt + Enter. Once in keyboard drag state,…" at bounding box center [564, 445] width 1057 height 535
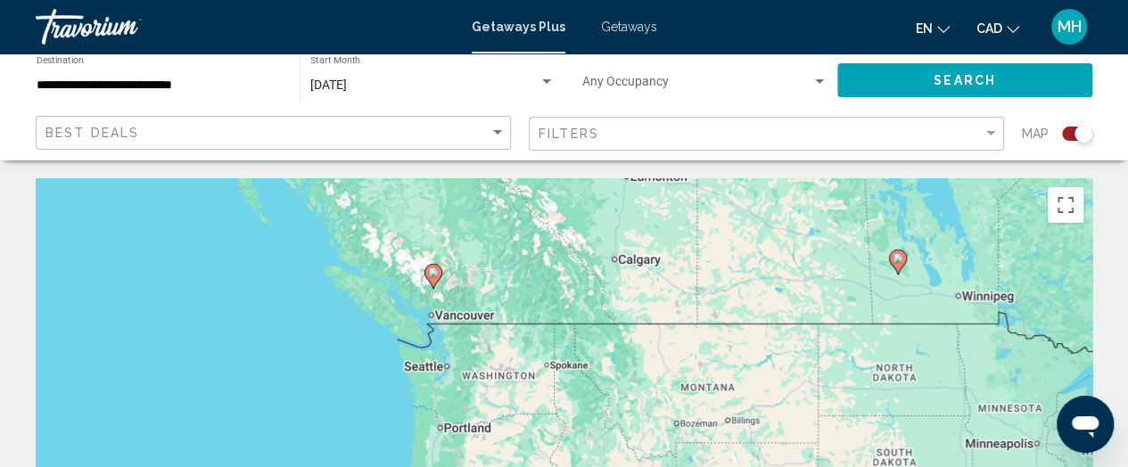
click at [434, 278] on icon "Main content" at bounding box center [432, 276] width 16 height 23
type input "**********"
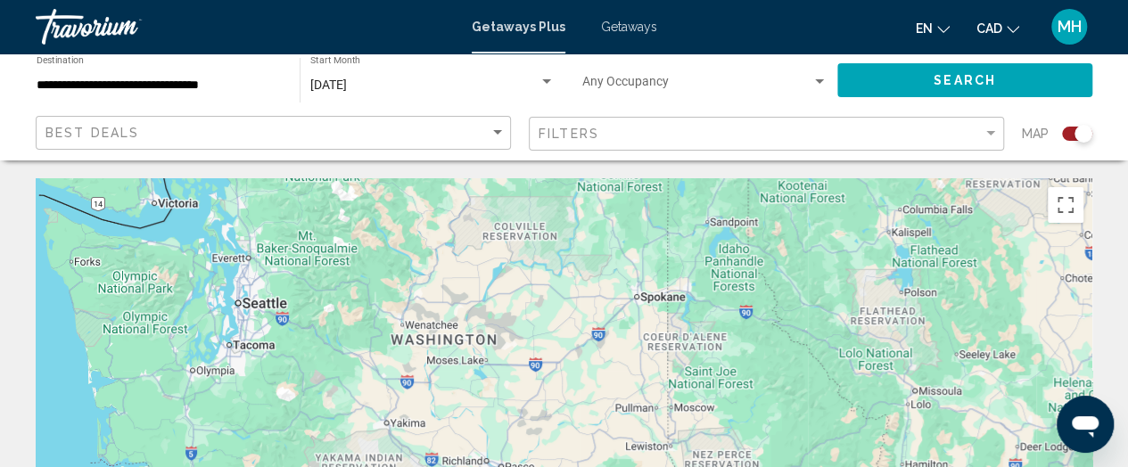
drag, startPoint x: 294, startPoint y: 251, endPoint x: 478, endPoint y: 509, distance: 316.5
click at [478, 466] on html "**********" at bounding box center [564, 233] width 1128 height 467
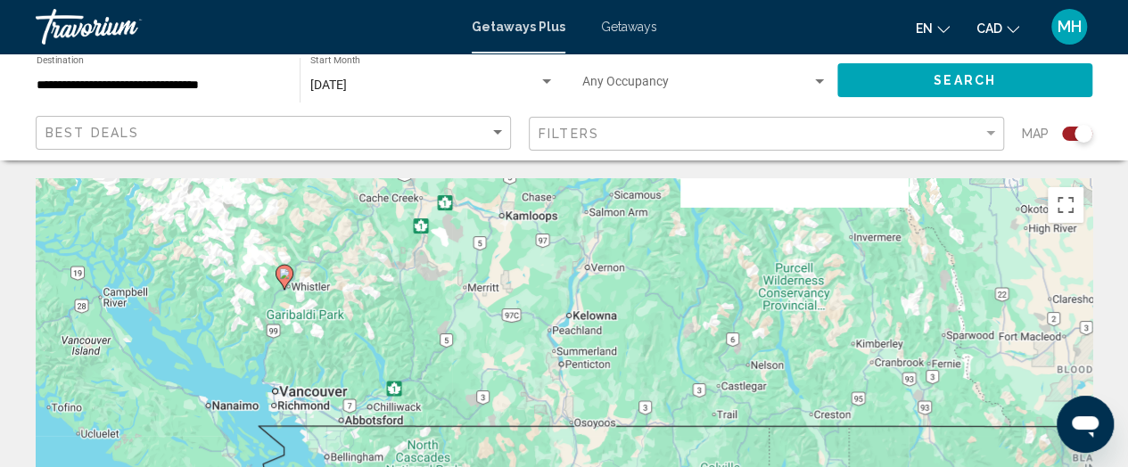
drag, startPoint x: 363, startPoint y: 340, endPoint x: 410, endPoint y: 508, distance: 175.0
click at [410, 466] on html "**********" at bounding box center [564, 233] width 1128 height 467
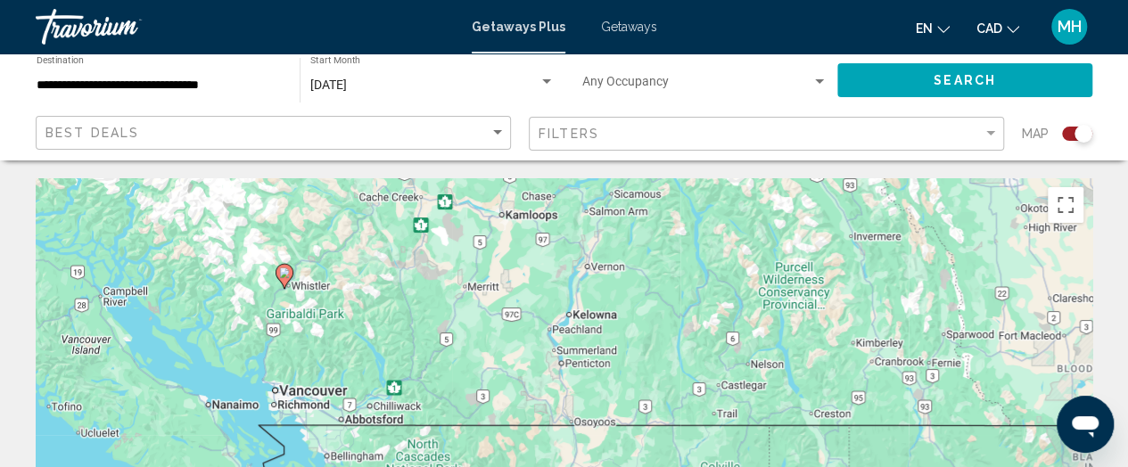
click at [284, 276] on image "Main content" at bounding box center [284, 272] width 11 height 11
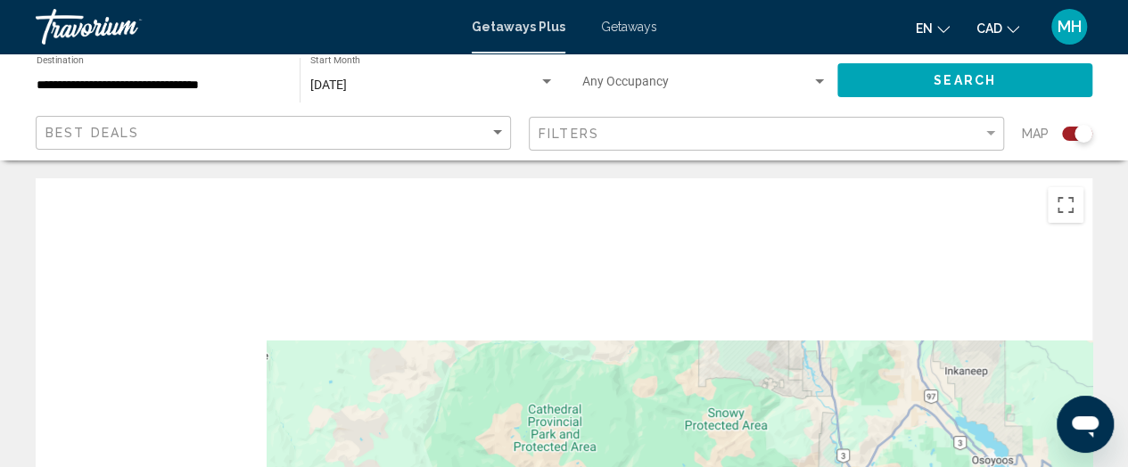
drag, startPoint x: 139, startPoint y: 291, endPoint x: 726, endPoint y: 509, distance: 626.1
click at [726, 466] on html "**********" at bounding box center [564, 233] width 1128 height 467
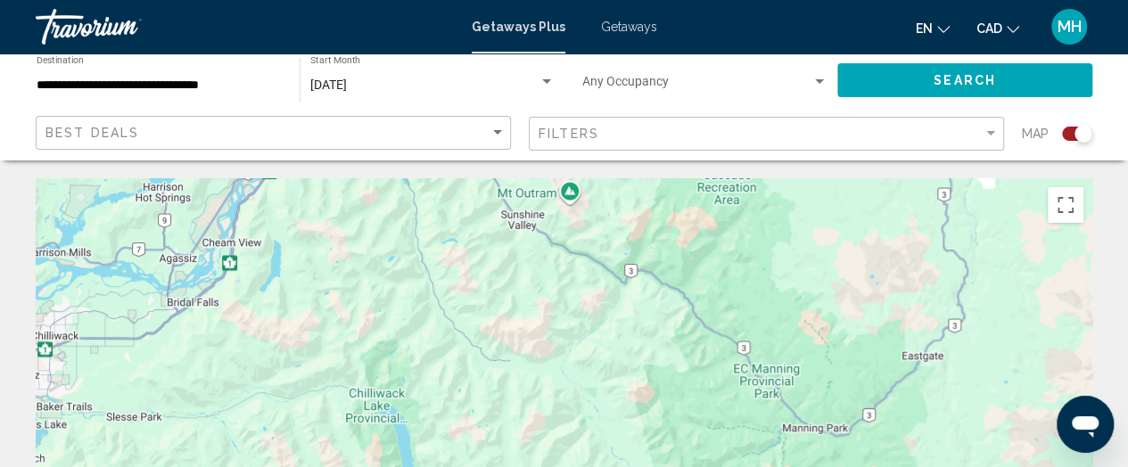
drag, startPoint x: 549, startPoint y: 305, endPoint x: 779, endPoint y: 509, distance: 307.6
click at [779, 466] on html "**********" at bounding box center [564, 233] width 1128 height 467
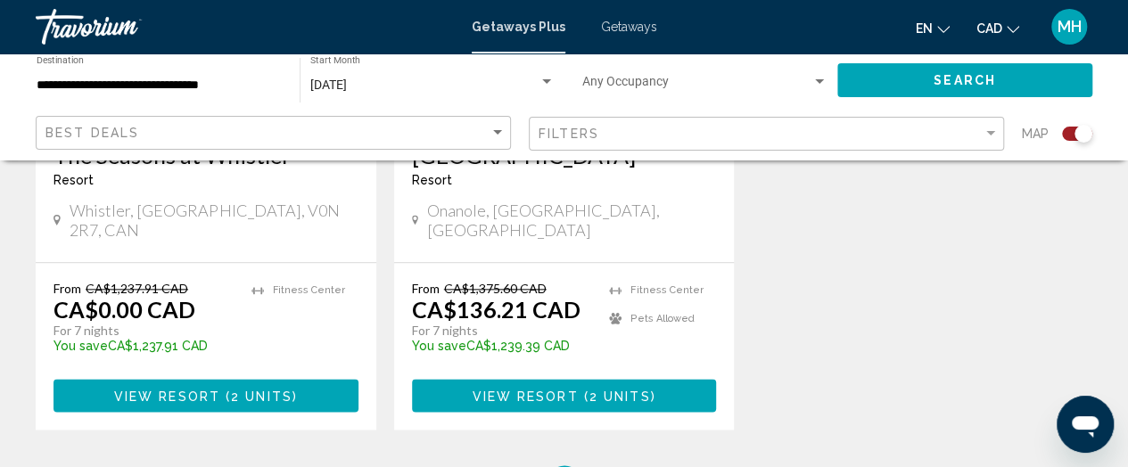
scroll to position [961, 0]
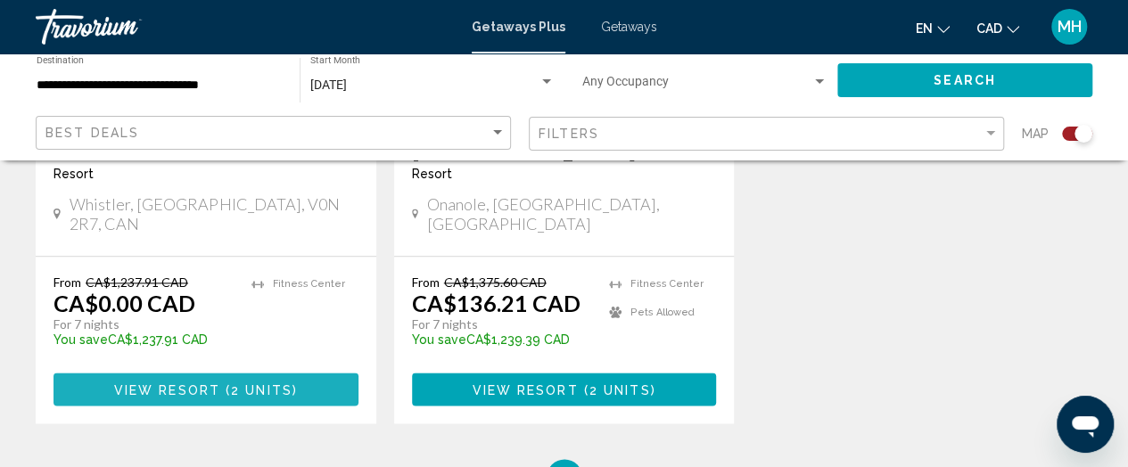
click at [295, 383] on span "( 2 units )" at bounding box center [259, 390] width 78 height 14
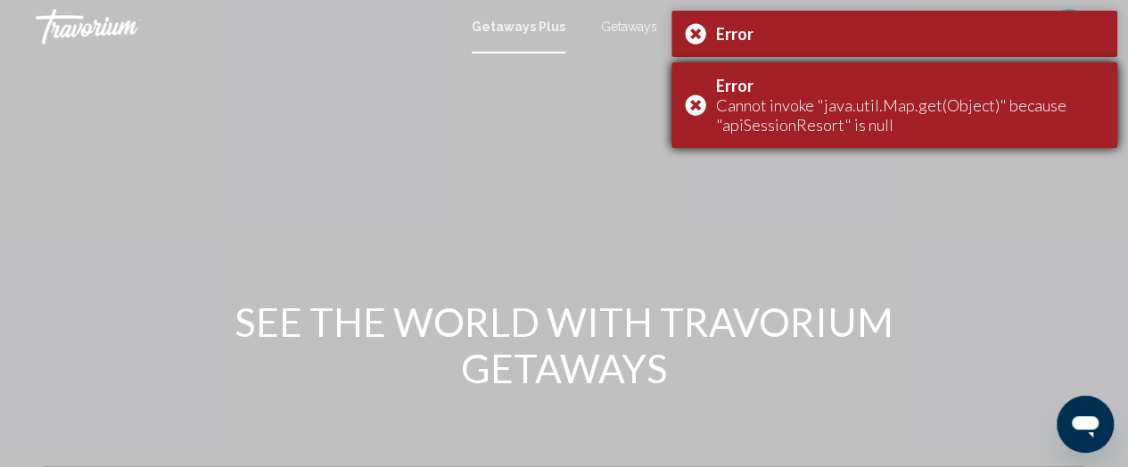
click at [702, 103] on div "Error Cannot invoke "java.util.Map.get(Object)" because "apiSessionResort" is n…" at bounding box center [894, 105] width 446 height 86
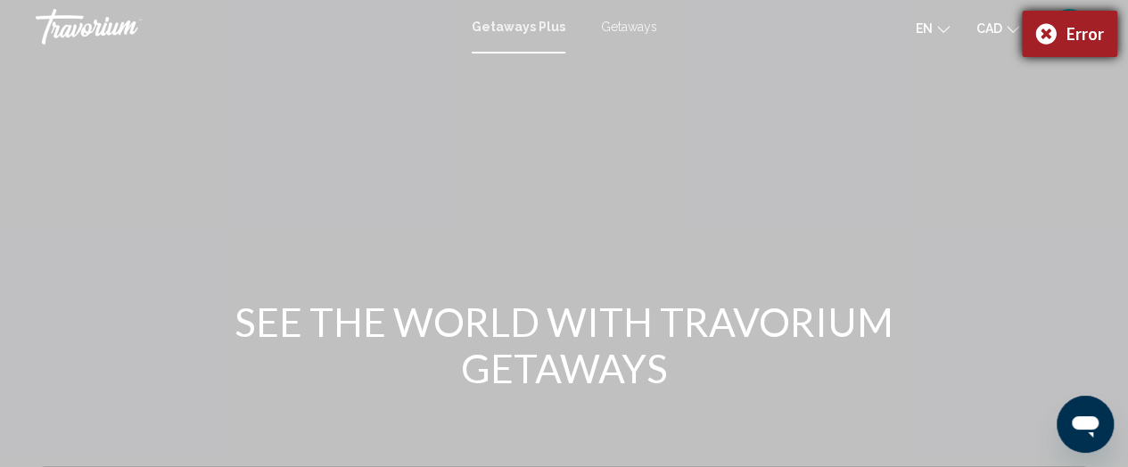
click at [1043, 34] on div "Error" at bounding box center [1069, 34] width 95 height 46
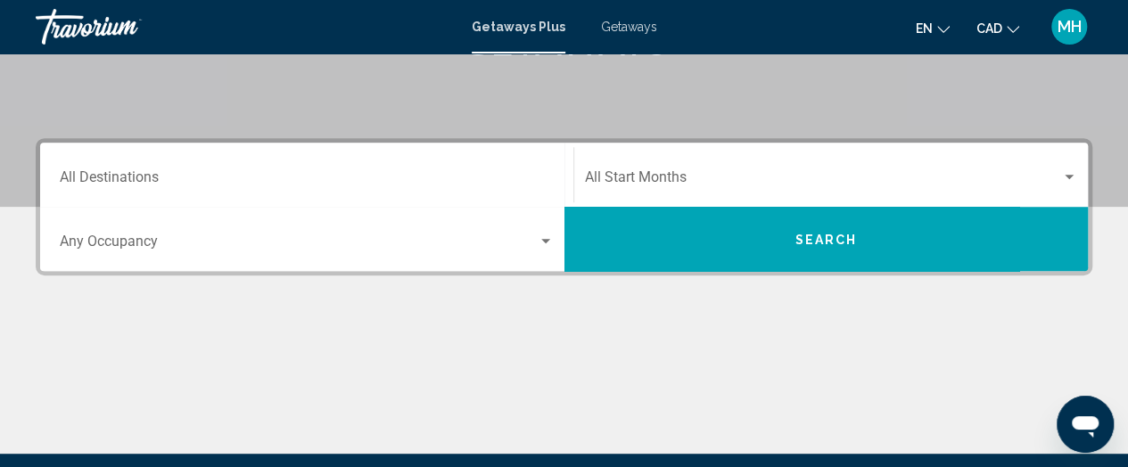
scroll to position [325, 0]
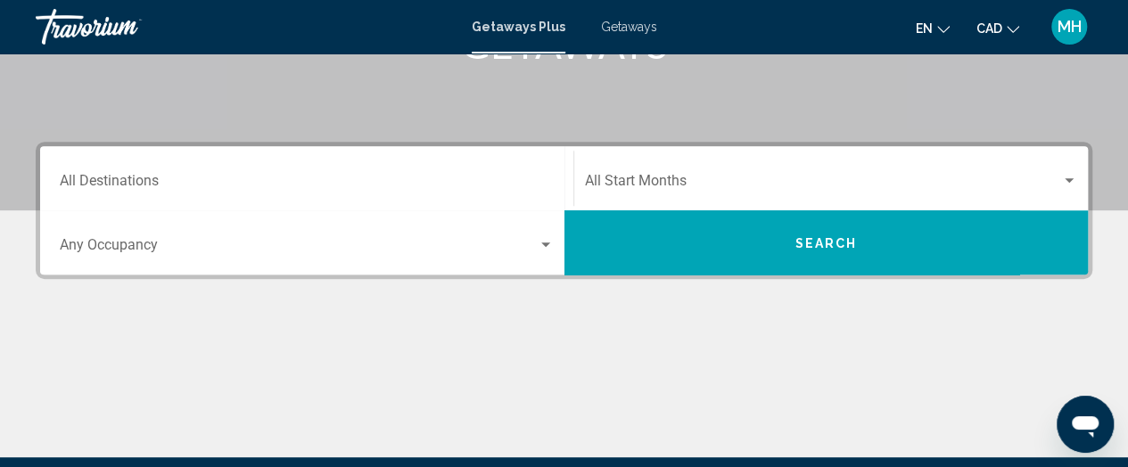
click at [236, 172] on div "Destination All Destinations" at bounding box center [307, 179] width 494 height 56
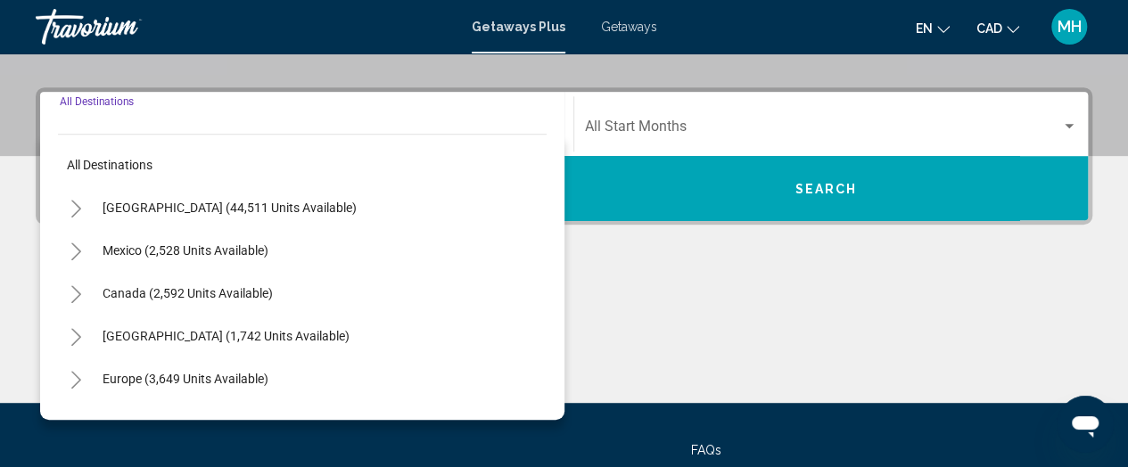
scroll to position [408, 0]
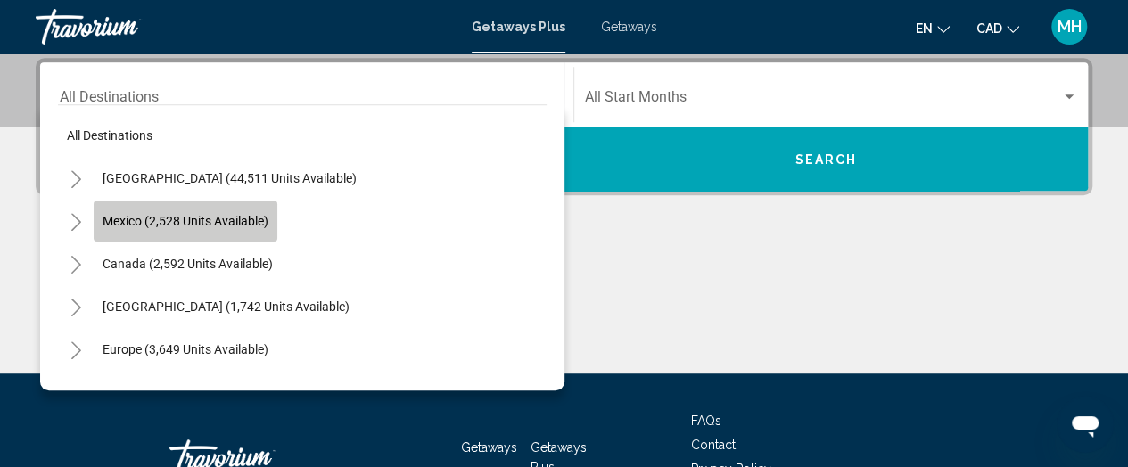
click at [217, 218] on span "Mexico (2,528 units available)" at bounding box center [186, 221] width 166 height 14
type input "**********"
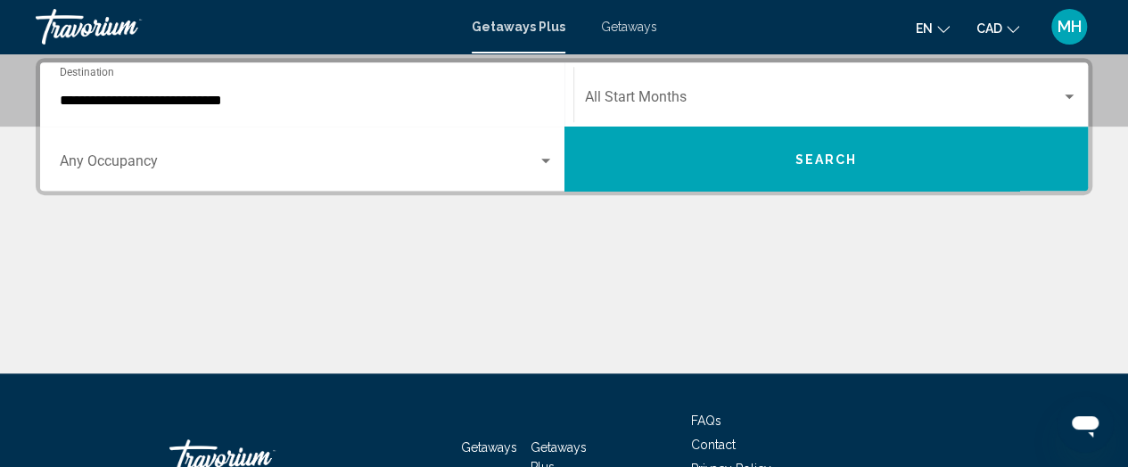
click at [158, 274] on div "Main content" at bounding box center [564, 307] width 1057 height 134
click at [348, 184] on div "Occupancy Any Occupancy" at bounding box center [307, 159] width 494 height 56
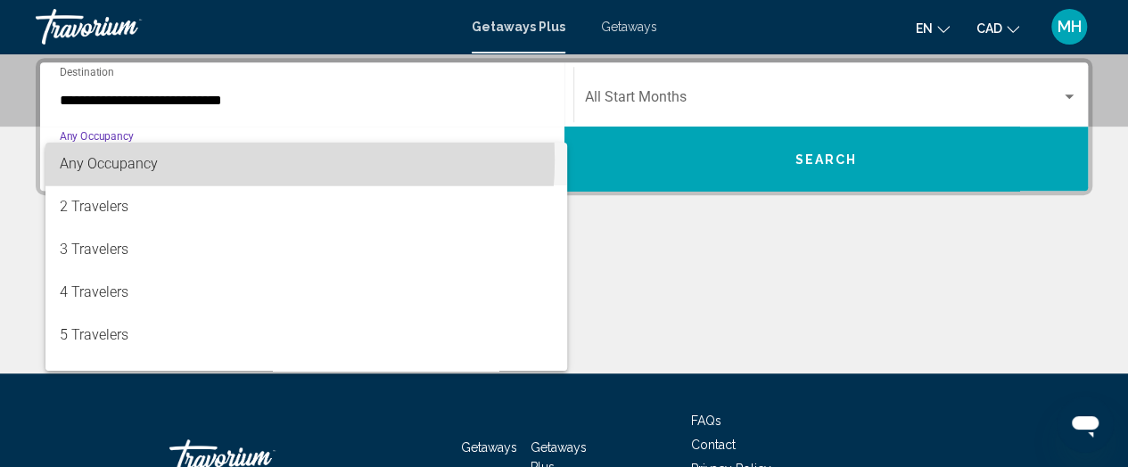
click at [219, 160] on span "Any Occupancy" at bounding box center [307, 164] width 494 height 43
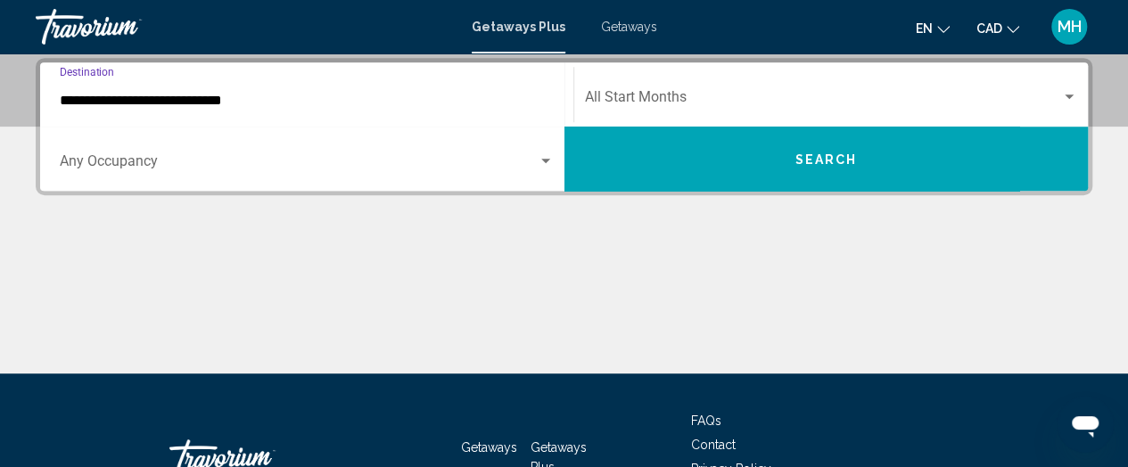
click at [510, 93] on input "**********" at bounding box center [307, 101] width 494 height 16
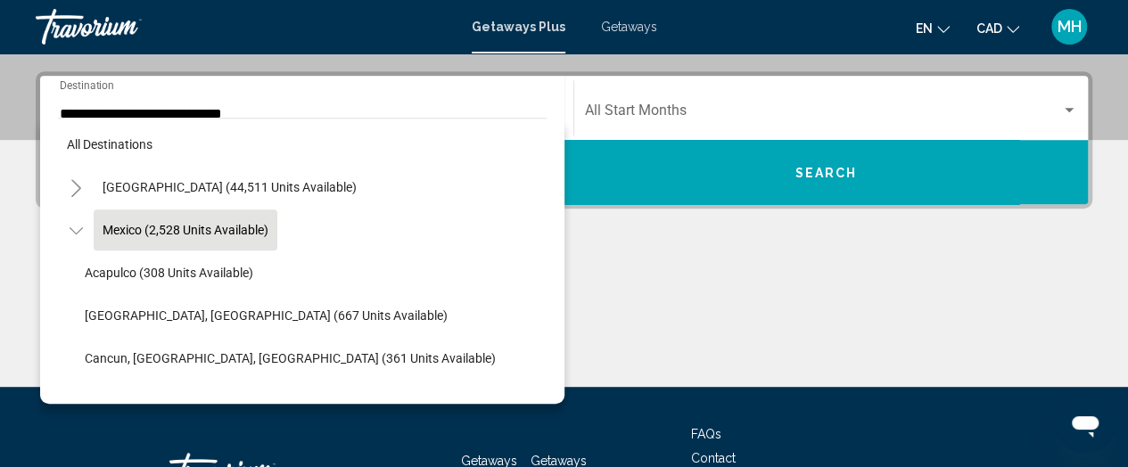
scroll to position [0, 0]
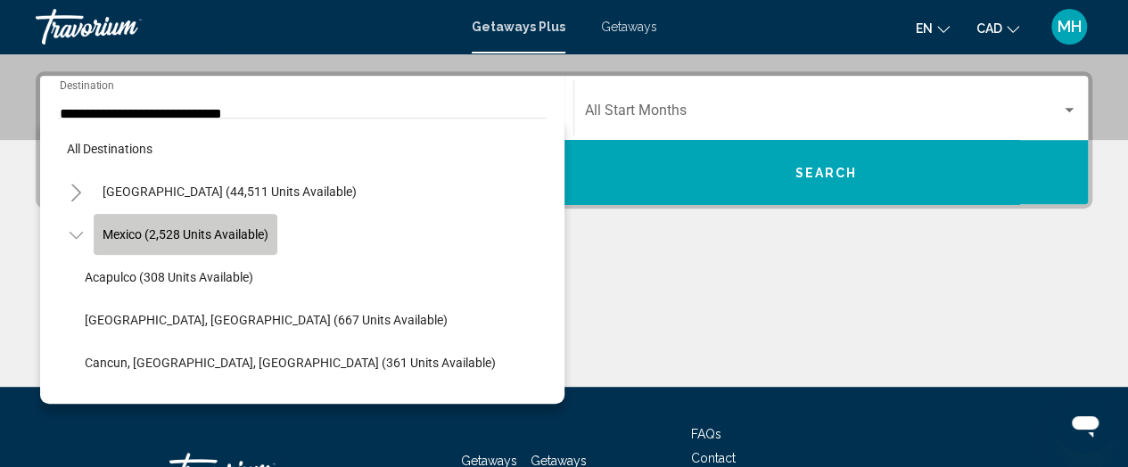
click at [175, 228] on span "Mexico (2,528 units available)" at bounding box center [186, 234] width 166 height 14
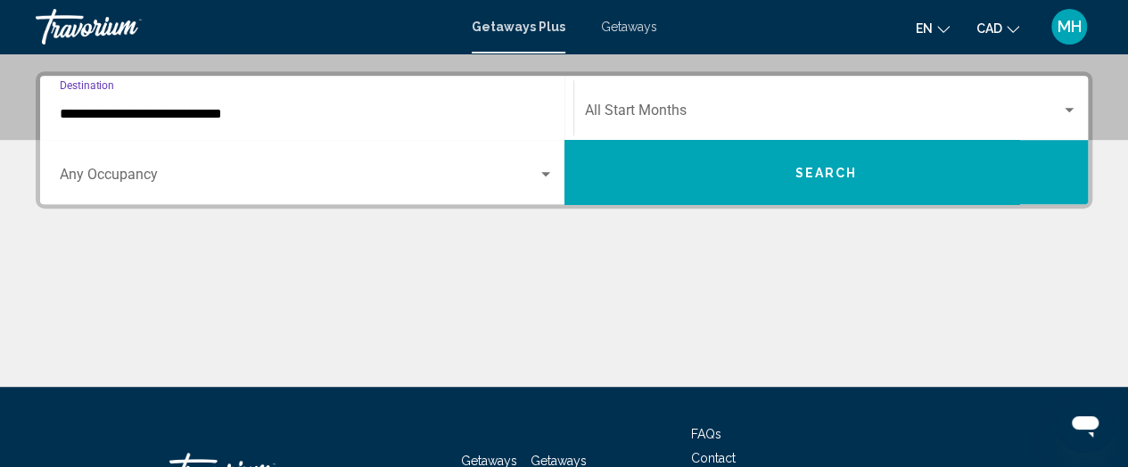
scroll to position [408, 0]
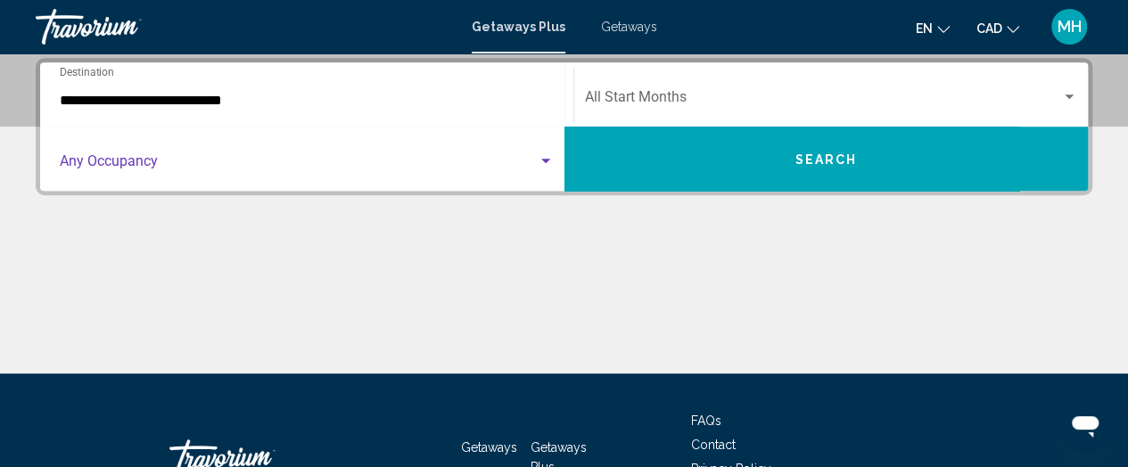
click at [243, 166] on span "Search widget" at bounding box center [299, 165] width 478 height 16
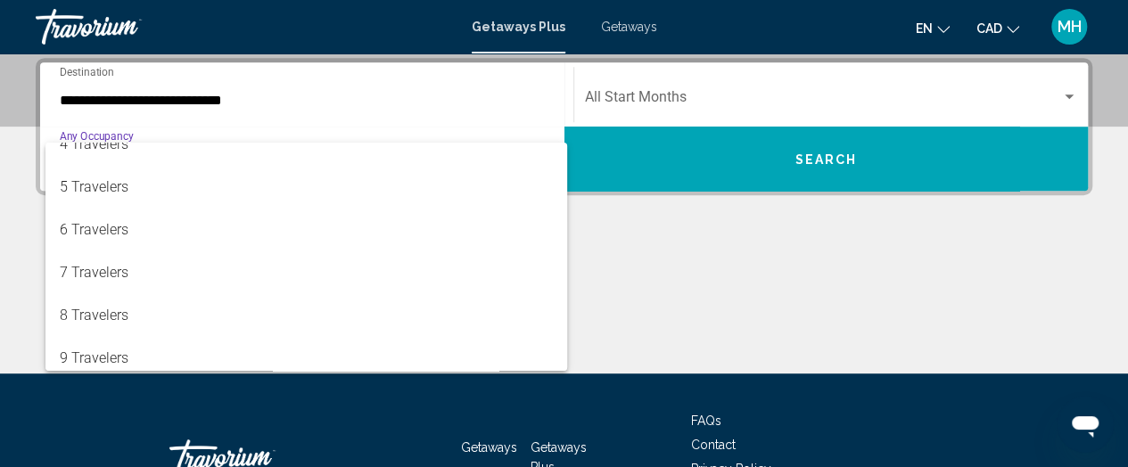
scroll to position [200, 0]
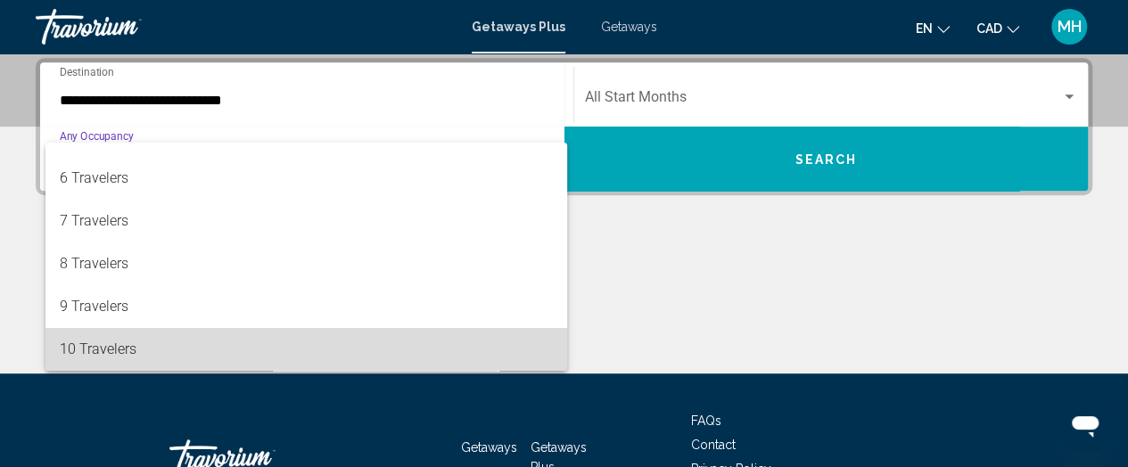
click at [328, 346] on span "10 Travelers" at bounding box center [307, 349] width 494 height 43
